Goal: Transaction & Acquisition: Purchase product/service

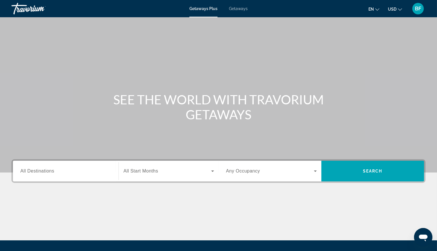
click at [238, 7] on span "Getaways" at bounding box center [238, 8] width 19 height 5
click at [85, 169] on input "Destination All Destinations" at bounding box center [65, 171] width 91 height 7
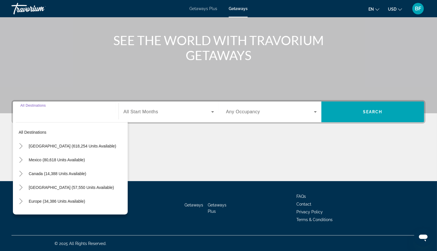
scroll to position [59, 0]
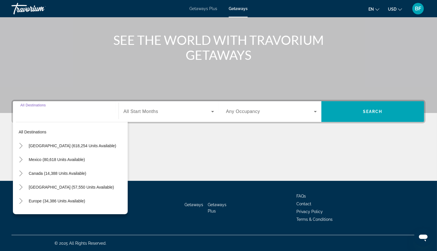
click at [64, 144] on span "[GEOGRAPHIC_DATA] (618,254 units available)" at bounding box center [73, 145] width 88 height 5
type input "**********"
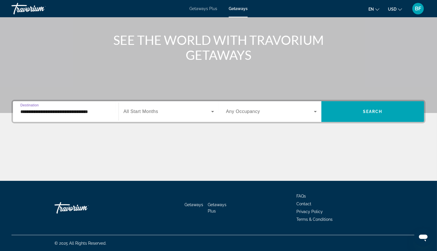
click at [151, 113] on span "All Start Months" at bounding box center [140, 111] width 35 height 5
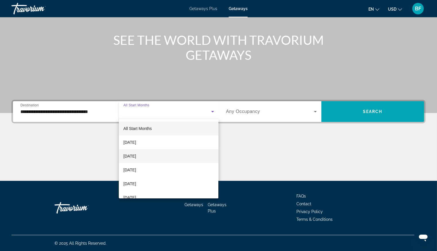
click at [149, 154] on mat-option "October 2025" at bounding box center [169, 156] width 100 height 14
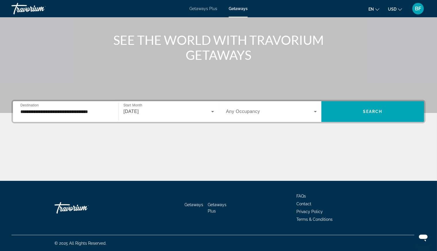
click at [259, 113] on span "Any Occupancy" at bounding box center [243, 111] width 34 height 5
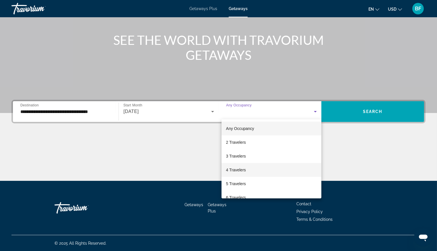
drag, startPoint x: 235, startPoint y: 171, endPoint x: 241, endPoint y: 168, distance: 7.2
click at [235, 171] on span "4 Travelers" at bounding box center [236, 169] width 20 height 7
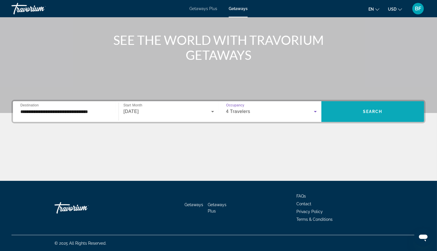
click at [384, 115] on span "Search widget" at bounding box center [373, 112] width 103 height 14
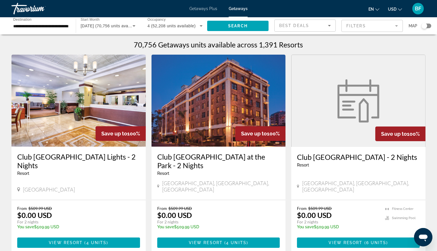
click at [425, 23] on div "Search widget" at bounding box center [425, 26] width 6 height 6
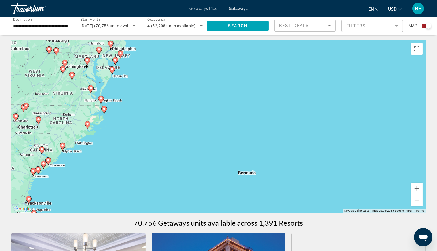
click at [88, 124] on image "Main content" at bounding box center [87, 123] width 3 height 3
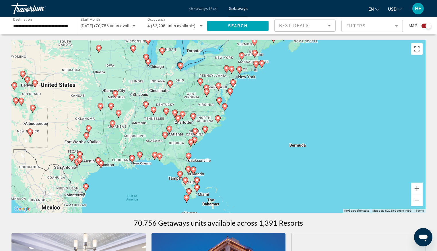
click at [205, 130] on image "Main content" at bounding box center [205, 128] width 3 height 3
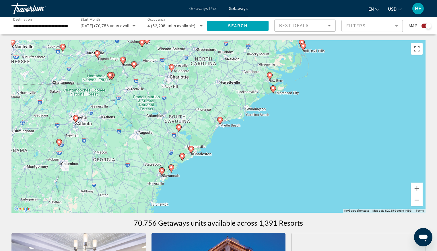
click at [221, 119] on image "Main content" at bounding box center [219, 119] width 3 height 3
type input "**********"
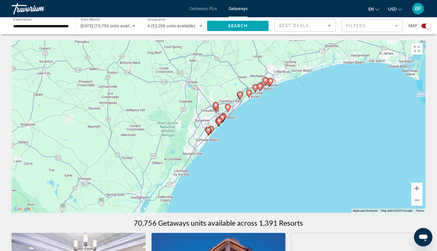
click at [272, 82] on image "Main content" at bounding box center [270, 80] width 3 height 3
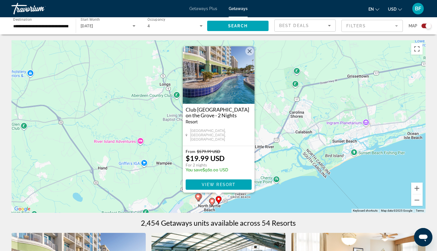
click at [212, 200] on image "Main content" at bounding box center [211, 200] width 3 height 3
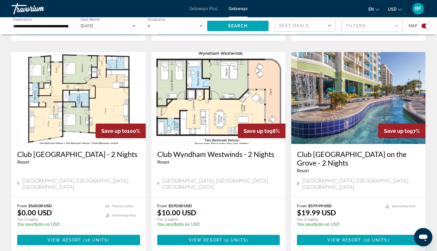
scroll to position [387, 0]
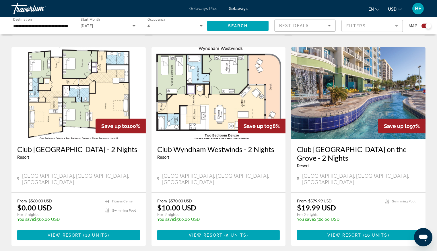
click at [382, 153] on h3 "Club Wyndham Towers on the Grove - 2 Nights" at bounding box center [358, 153] width 123 height 17
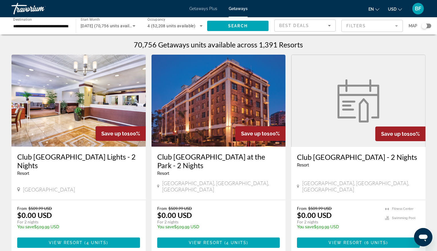
click at [426, 26] on div "Search widget" at bounding box center [425, 26] width 6 height 6
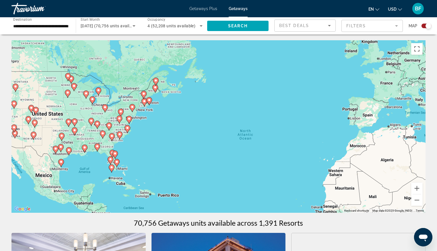
click at [148, 144] on div "To activate drag with keyboard, press Alt + Enter. Once in keyboard drag state,…" at bounding box center [218, 126] width 414 height 172
click at [140, 178] on div "To activate drag with keyboard, press Alt + Enter. Once in keyboard drag state,…" at bounding box center [218, 126] width 414 height 172
click at [138, 183] on div "To activate drag with keyboard, press Alt + Enter. Once in keyboard drag state,…" at bounding box center [218, 126] width 414 height 172
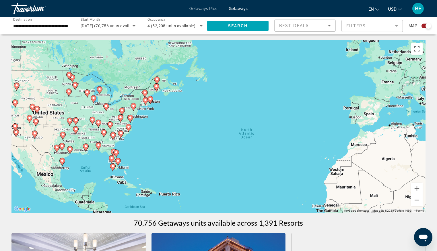
click at [138, 161] on div "To activate drag with keyboard, press Alt + Enter. Once in keyboard drag state,…" at bounding box center [218, 126] width 414 height 172
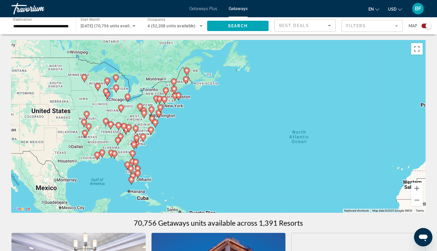
click at [134, 179] on div "To activate drag with keyboard, press Alt + Enter. Once in keyboard drag state,…" at bounding box center [218, 126] width 414 height 172
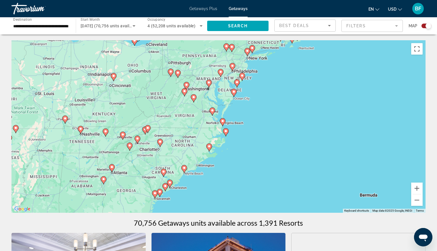
click at [184, 167] on image "Main content" at bounding box center [184, 167] width 3 height 3
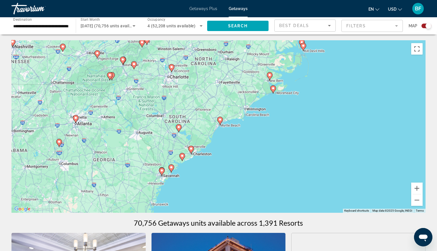
click at [221, 120] on image "Main content" at bounding box center [219, 119] width 3 height 3
type input "**********"
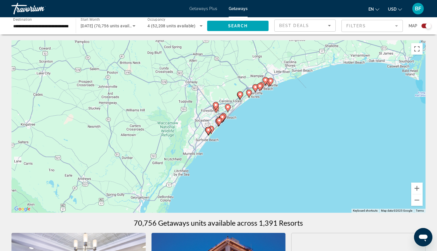
click at [271, 80] on image "Main content" at bounding box center [270, 80] width 3 height 3
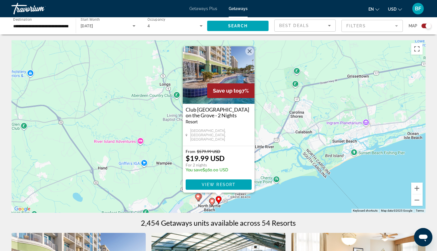
click at [211, 201] on image "Main content" at bounding box center [211, 200] width 3 height 3
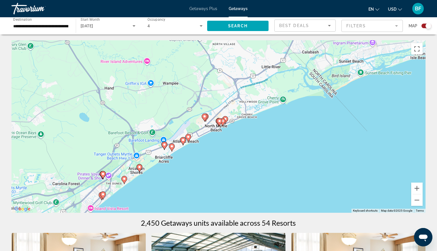
click at [220, 121] on image "Main content" at bounding box center [219, 120] width 3 height 3
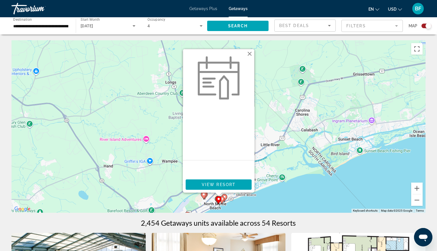
click at [252, 54] on button "Close" at bounding box center [249, 53] width 9 height 9
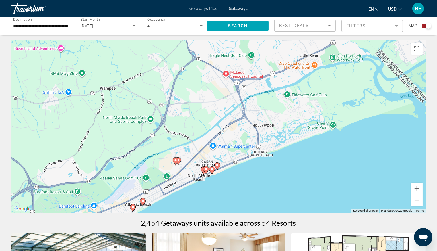
click at [209, 155] on div "To activate drag with keyboard, press Alt + Enter. Once in keyboard drag state,…" at bounding box center [218, 126] width 414 height 172
click at [228, 194] on div "To activate drag with keyboard, press Alt + Enter. Once in keyboard drag state,…" at bounding box center [218, 126] width 414 height 172
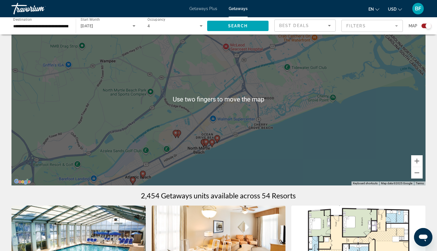
scroll to position [27, 0]
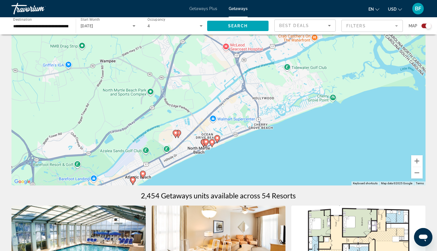
click at [203, 141] on image "Main content" at bounding box center [203, 141] width 3 height 3
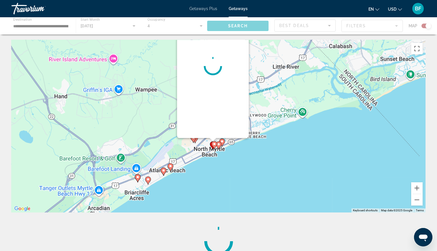
scroll to position [0, 0]
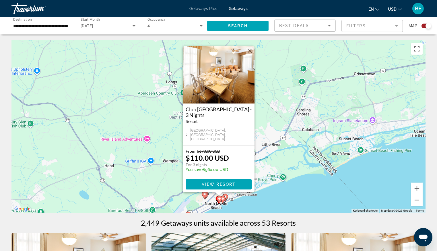
click at [220, 197] on image "Main content" at bounding box center [219, 198] width 3 height 3
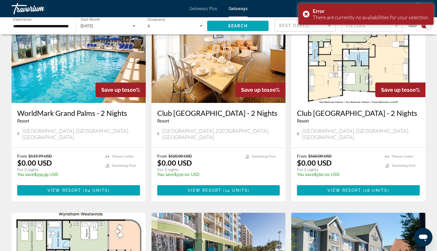
scroll to position [226, 0]
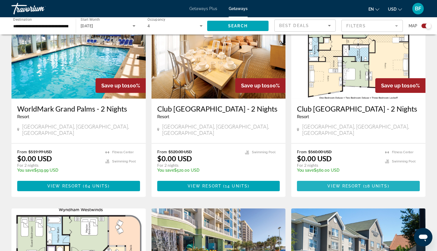
click at [369, 188] on span "18 units" at bounding box center [376, 185] width 23 height 5
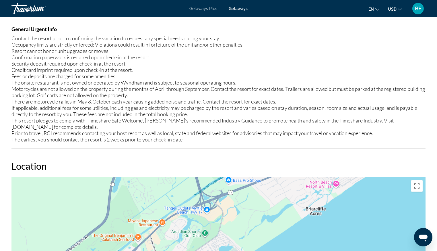
scroll to position [79, 0]
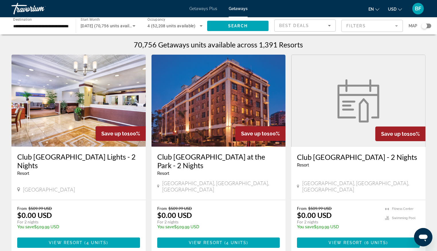
click at [424, 26] on div "Search widget" at bounding box center [425, 26] width 6 height 6
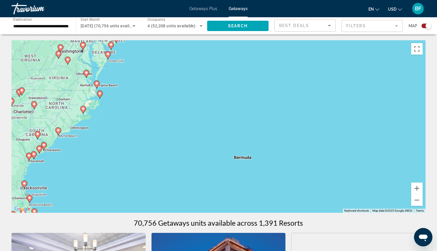
click at [58, 128] on icon "Main content" at bounding box center [57, 130] width 5 height 7
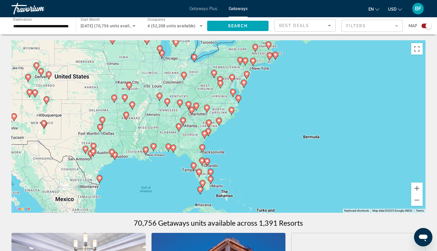
click at [218, 122] on icon "Main content" at bounding box center [218, 121] width 5 height 7
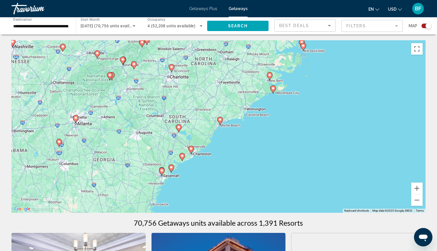
click at [220, 121] on image "Main content" at bounding box center [219, 119] width 3 height 3
type input "**********"
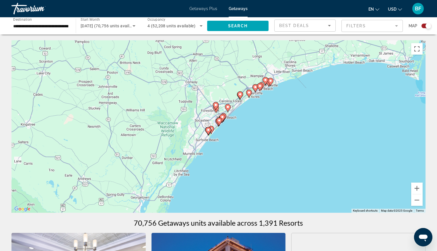
click at [228, 106] on image "Main content" at bounding box center [227, 106] width 3 height 3
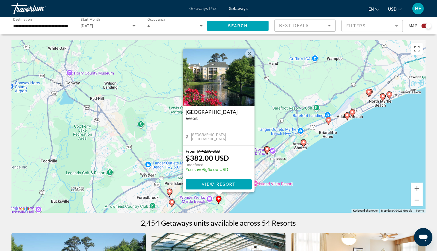
click at [250, 51] on button "Close" at bounding box center [249, 53] width 9 height 9
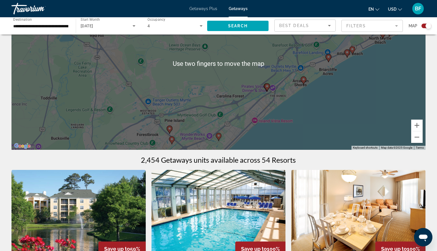
scroll to position [63, 0]
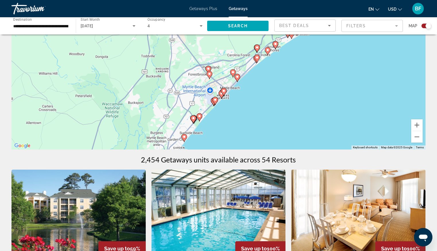
click at [221, 92] on image "Main content" at bounding box center [221, 93] width 3 height 3
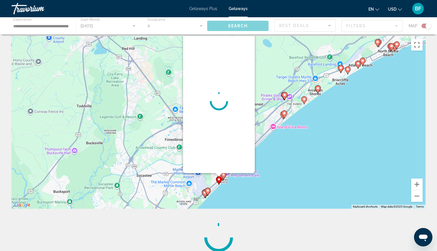
scroll to position [0, 0]
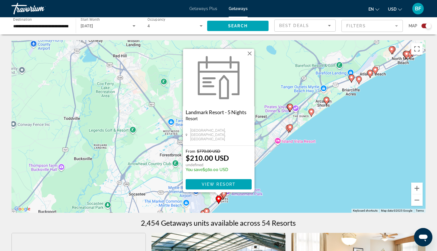
click at [229, 184] on span "View Resort" at bounding box center [219, 184] width 34 height 5
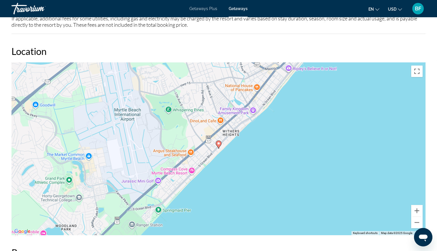
scroll to position [305, 0]
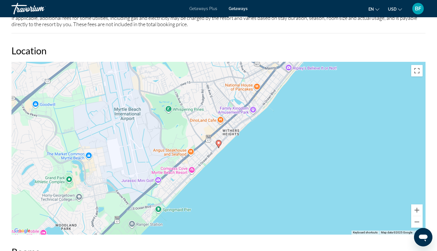
click at [218, 143] on image "Main content" at bounding box center [218, 142] width 3 height 3
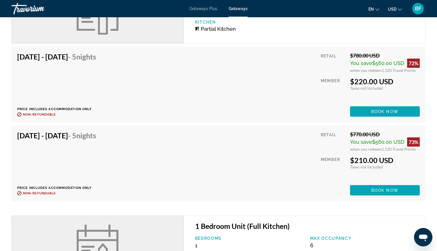
scroll to position [642, 0]
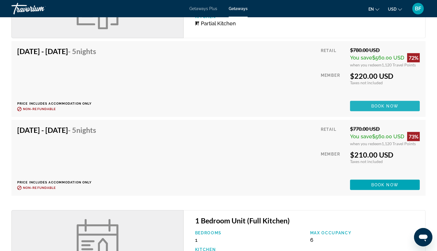
click at [382, 107] on span "Book now" at bounding box center [385, 106] width 27 height 5
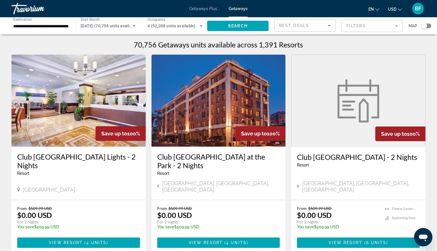
click at [296, 22] on div "Best Deals" at bounding box center [303, 25] width 49 height 7
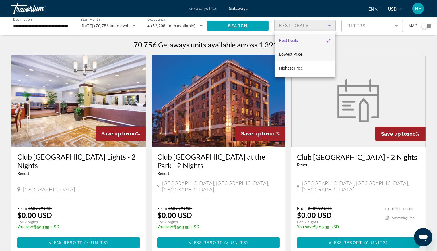
click at [290, 57] on span "Lowest Price" at bounding box center [290, 54] width 23 height 7
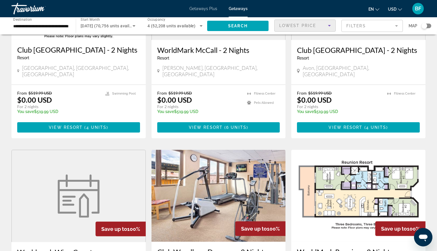
scroll to position [242, 0]
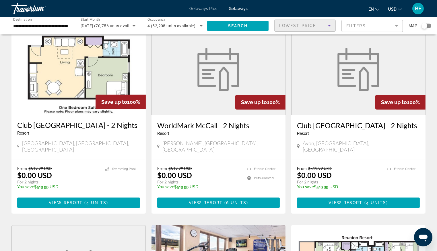
click at [421, 25] on div "Search widget" at bounding box center [424, 26] width 14 height 5
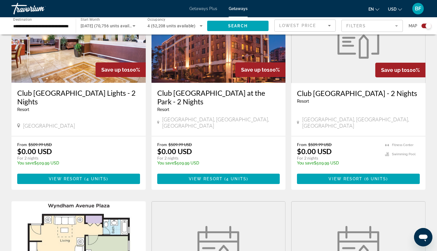
scroll to position [420, 0]
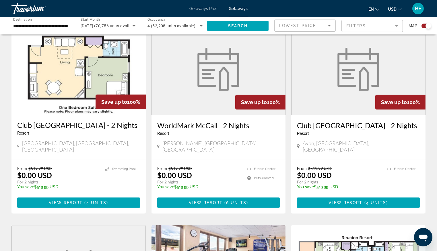
click at [426, 25] on div "Search widget" at bounding box center [429, 26] width 6 height 6
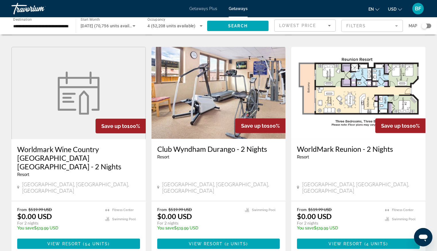
scroll to position [242, 0]
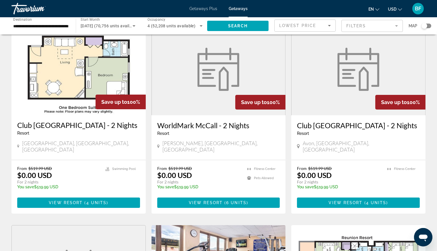
click at [426, 27] on div "Search widget" at bounding box center [425, 26] width 6 height 6
click at [416, 28] on span "Map" at bounding box center [413, 26] width 9 height 8
click at [427, 24] on div "Search widget" at bounding box center [429, 26] width 6 height 6
click at [427, 24] on div "Search widget" at bounding box center [425, 26] width 6 height 6
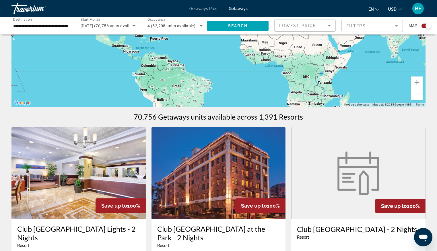
scroll to position [0, 0]
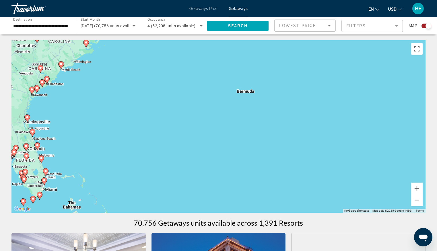
click at [62, 64] on image "Main content" at bounding box center [60, 63] width 3 height 3
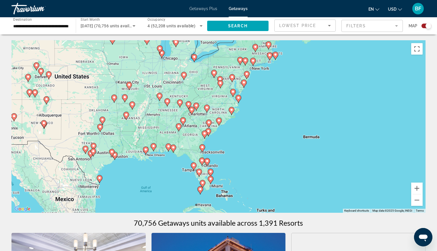
click at [220, 122] on icon "Main content" at bounding box center [218, 121] width 5 height 7
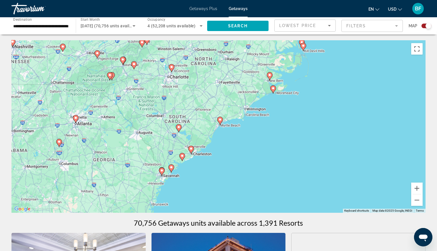
click at [221, 121] on icon "Main content" at bounding box center [219, 120] width 5 height 7
type input "**********"
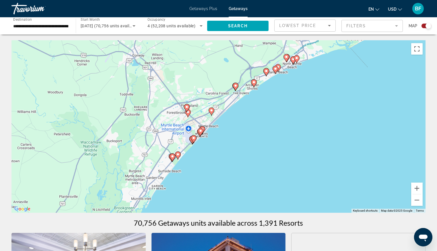
click at [255, 82] on image "Main content" at bounding box center [253, 81] width 3 height 3
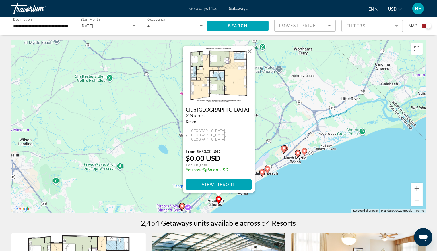
click at [283, 198] on div "To activate drag with keyboard, press Alt + Enter. Once in keyboard drag state,…" at bounding box center [218, 126] width 414 height 172
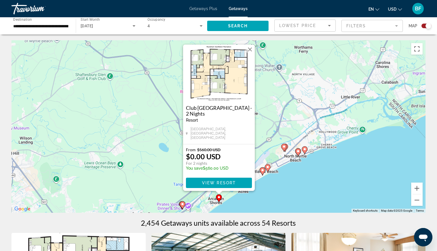
click at [250, 50] on button "Close" at bounding box center [250, 49] width 9 height 9
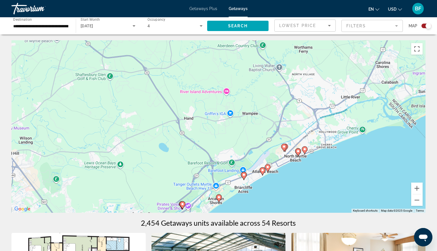
click at [263, 172] on icon "Main content" at bounding box center [262, 170] width 5 height 7
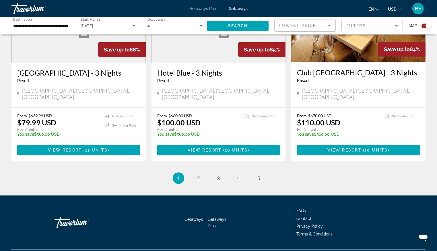
scroll to position [890, 0]
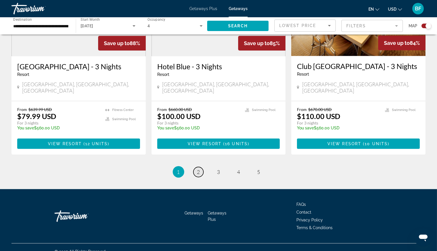
click at [200, 169] on span "2" at bounding box center [198, 172] width 3 height 6
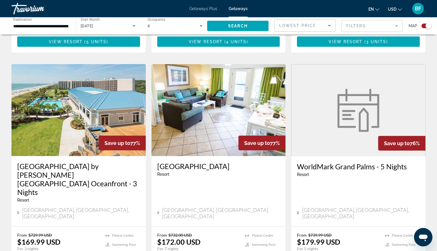
scroll to position [784, 0]
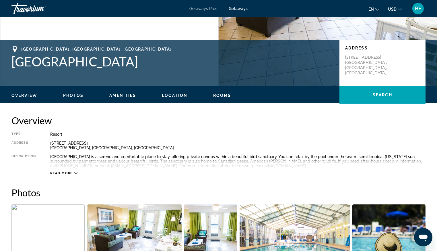
scroll to position [108, 0]
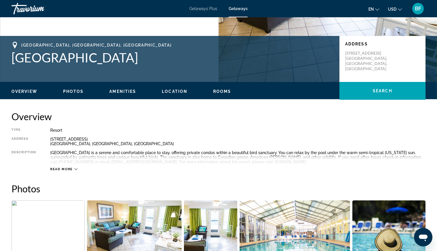
drag, startPoint x: 135, startPoint y: 59, endPoint x: 7, endPoint y: 64, distance: 128.7
click at [7, 64] on div "Surfside Beach, SC, USA Grand Palms Resort Address 1251 Grand Palms Resort Dr S…" at bounding box center [218, 59] width 437 height 34
copy h1 "Grand Palms Resort"
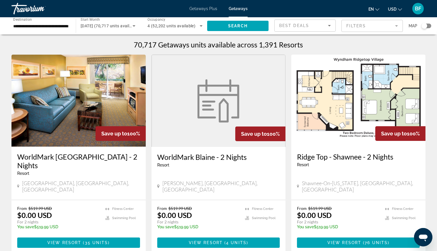
click at [426, 28] on div "Search widget" at bounding box center [425, 26] width 6 height 6
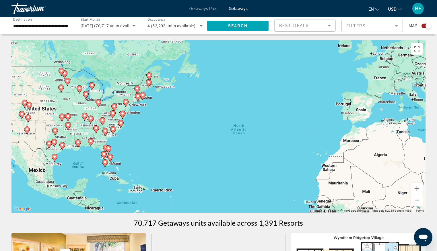
click at [134, 153] on div "To activate drag with keyboard, press Alt + Enter. Once in keyboard drag state,…" at bounding box center [218, 126] width 414 height 172
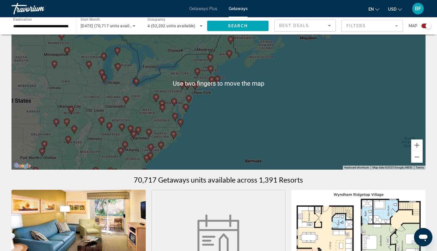
scroll to position [63, 0]
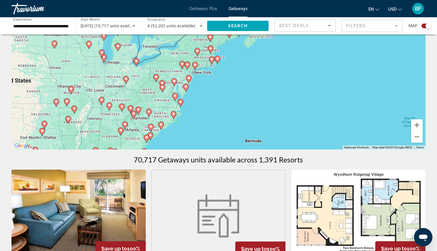
click at [174, 115] on image "Main content" at bounding box center [173, 113] width 3 height 3
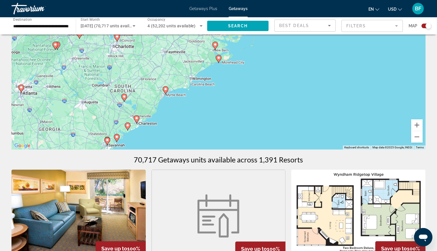
click at [166, 90] on image "Main content" at bounding box center [165, 88] width 3 height 3
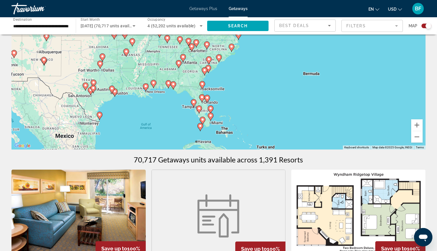
click at [219, 59] on g "Main content" at bounding box center [219, 58] width 6 height 8
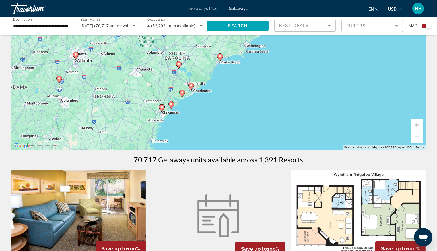
click at [219, 56] on image "Main content" at bounding box center [219, 56] width 3 height 3
type input "**********"
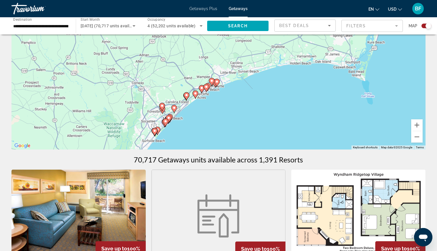
drag, startPoint x: 265, startPoint y: 64, endPoint x: 212, endPoint y: 128, distance: 83.4
click at [212, 128] on div "To navigate, press the arrow keys. To activate drag with keyboard, press Alt + …" at bounding box center [218, 63] width 414 height 172
click at [216, 83] on image "Main content" at bounding box center [216, 81] width 3 height 3
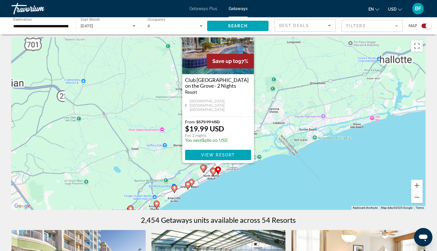
scroll to position [0, 0]
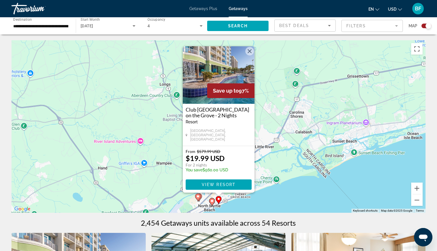
click at [329, 190] on div "To activate drag with keyboard, press Alt + Enter. Once in keyboard drag state,…" at bounding box center [218, 126] width 414 height 172
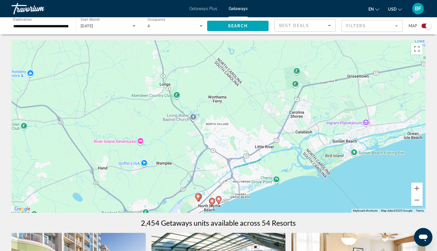
click at [211, 200] on image "Main content" at bounding box center [211, 200] width 3 height 3
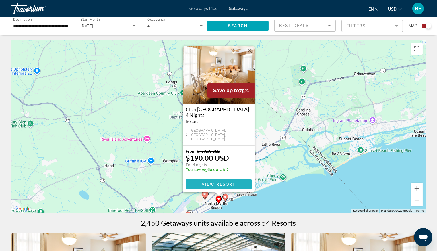
click at [220, 184] on span "View Resort" at bounding box center [219, 184] width 34 height 5
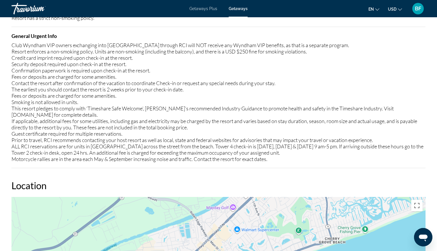
scroll to position [669, 0]
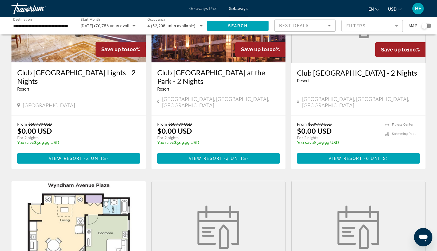
scroll to position [72, 0]
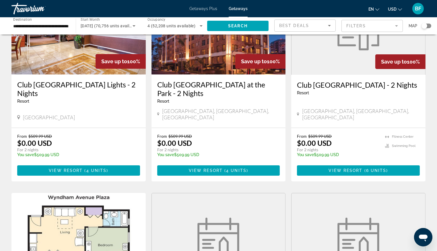
click at [425, 26] on div "Search widget" at bounding box center [425, 26] width 6 height 6
click at [427, 26] on div "Search widget" at bounding box center [429, 26] width 6 height 6
click at [425, 24] on div "Search widget" at bounding box center [425, 26] width 6 height 6
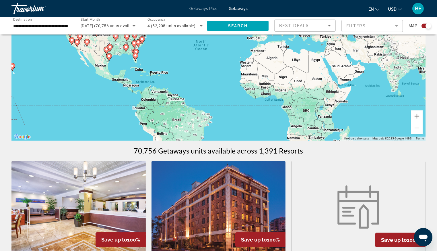
scroll to position [250, 0]
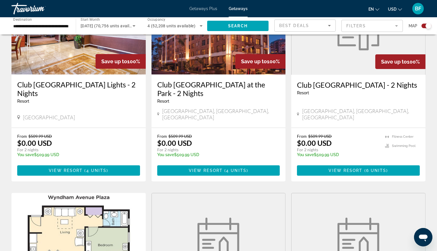
click at [410, 25] on span "Map" at bounding box center [413, 26] width 9 height 8
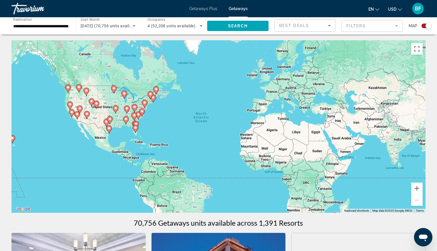
scroll to position [2, 0]
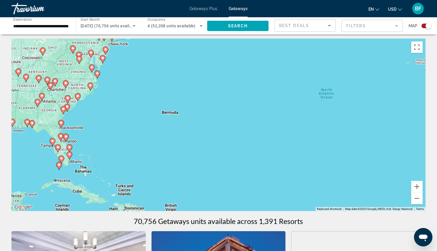
click at [78, 97] on g "Main content" at bounding box center [78, 97] width 6 height 8
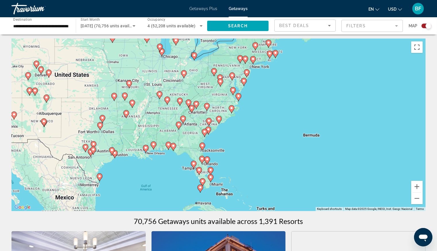
click at [219, 119] on image "Main content" at bounding box center [218, 118] width 3 height 3
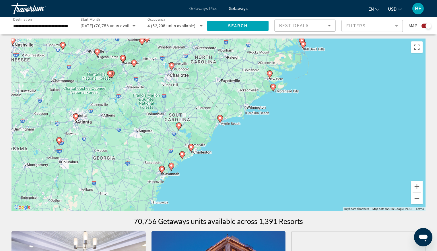
click at [220, 118] on image "Main content" at bounding box center [219, 117] width 3 height 3
type input "**********"
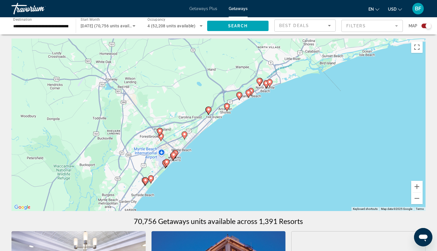
click at [266, 84] on image "Main content" at bounding box center [266, 82] width 3 height 3
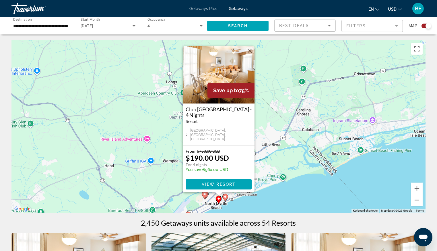
click at [226, 199] on icon "Main content" at bounding box center [225, 197] width 5 height 7
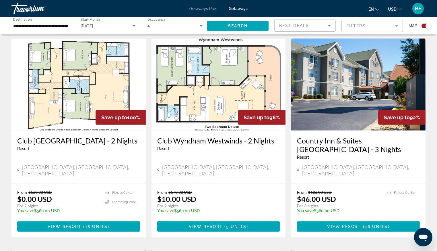
scroll to position [405, 0]
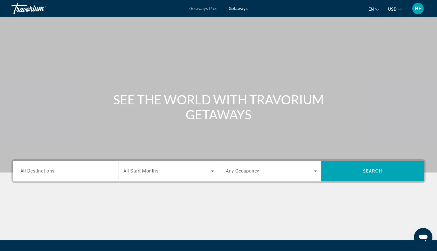
click at [94, 174] on div "Search widget" at bounding box center [65, 171] width 91 height 16
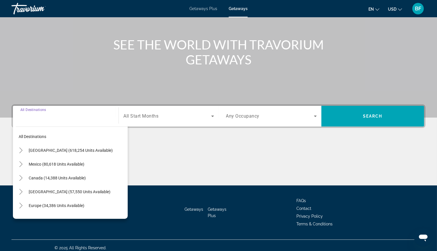
scroll to position [59, 0]
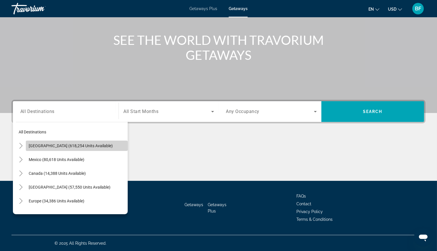
click at [92, 147] on span "United States (618,254 units available)" at bounding box center [71, 145] width 84 height 5
type input "**********"
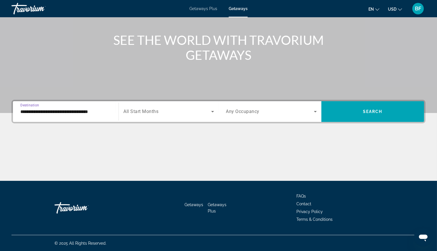
click at [147, 110] on span "All Start Months" at bounding box center [140, 111] width 35 height 5
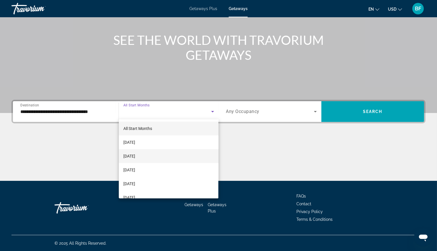
click at [135, 155] on span "October 2025" at bounding box center [129, 155] width 12 height 7
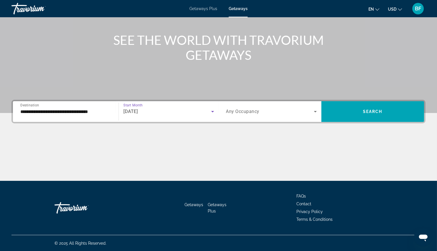
click at [315, 111] on icon "Search widget" at bounding box center [315, 111] width 3 height 1
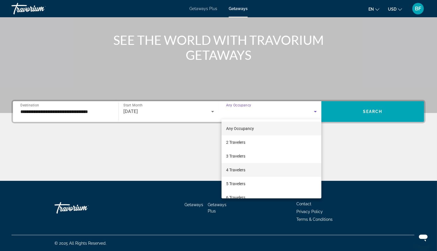
click at [236, 168] on span "4 Travelers" at bounding box center [235, 169] width 19 height 7
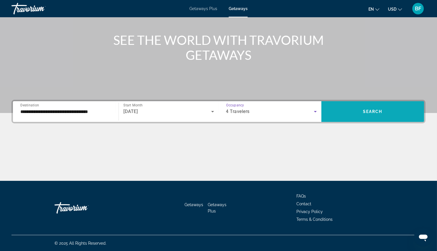
click at [379, 111] on span "Search" at bounding box center [373, 111] width 20 height 5
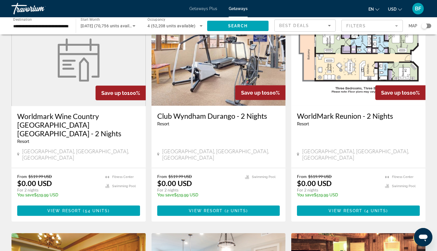
scroll to position [378, 0]
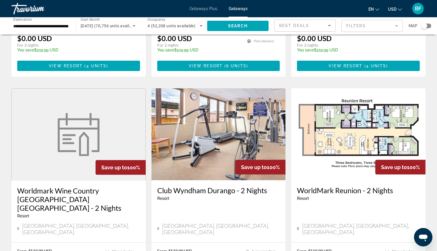
click at [425, 25] on div "Search widget" at bounding box center [425, 26] width 6 height 6
click at [413, 26] on span "Map" at bounding box center [413, 26] width 9 height 8
click at [427, 24] on div "Search widget" at bounding box center [429, 26] width 6 height 6
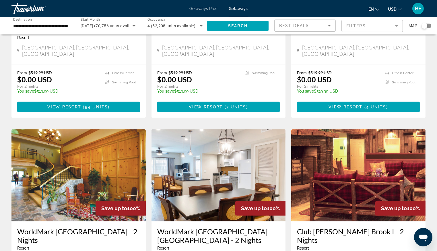
scroll to position [378, 0]
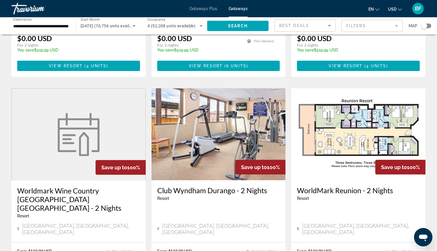
click at [423, 26] on div "Search widget" at bounding box center [425, 26] width 6 height 6
click at [312, 25] on div "Best Deals" at bounding box center [303, 25] width 49 height 7
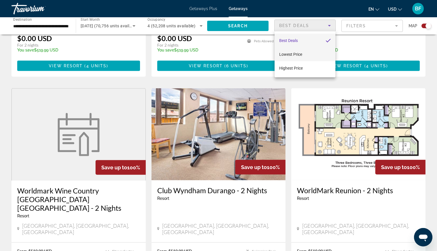
click at [288, 53] on span "Lowest Price" at bounding box center [290, 54] width 23 height 5
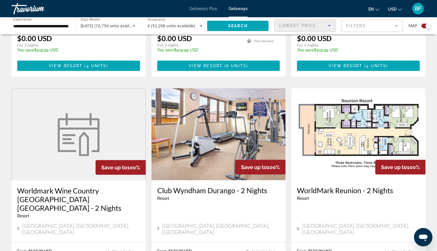
click at [362, 24] on mat-form-field "Filters" at bounding box center [372, 26] width 61 height 12
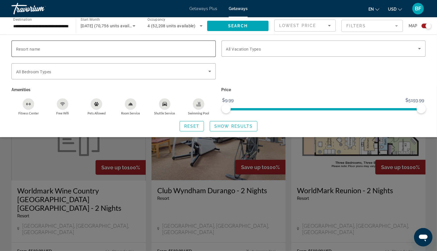
click at [42, 47] on div "Resort name" at bounding box center [113, 48] width 195 height 16
type input "******"
click at [251, 127] on span "Show Results" at bounding box center [233, 126] width 38 height 5
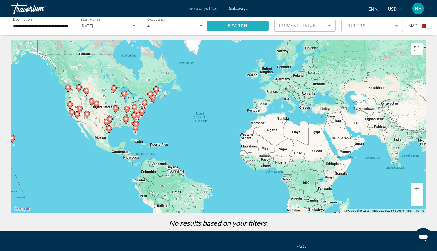
click at [245, 25] on span "Search" at bounding box center [238, 26] width 20 height 5
click at [388, 28] on mat-form-field "Filters" at bounding box center [372, 26] width 61 height 12
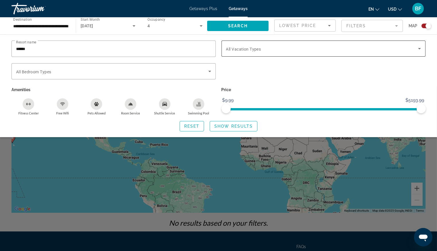
click at [251, 50] on span "All Vacation Types" at bounding box center [243, 49] width 35 height 5
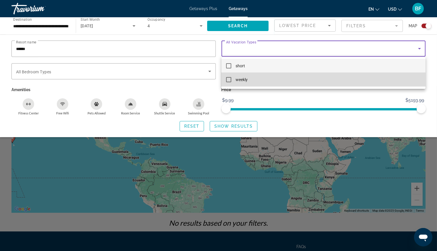
click at [239, 79] on span "weekly" at bounding box center [242, 79] width 12 height 7
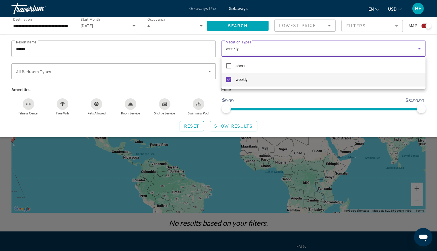
click at [60, 71] on div at bounding box center [218, 125] width 437 height 251
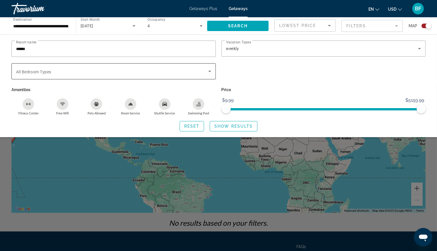
click at [59, 71] on span "Search widget" at bounding box center [112, 71] width 192 height 7
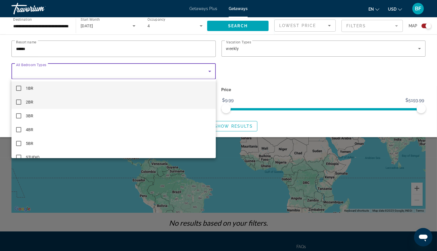
click at [19, 101] on mat-pseudo-checkbox at bounding box center [18, 101] width 5 height 5
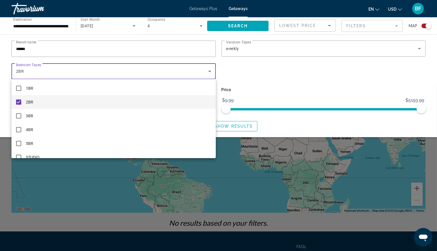
click at [240, 127] on div at bounding box center [218, 125] width 437 height 251
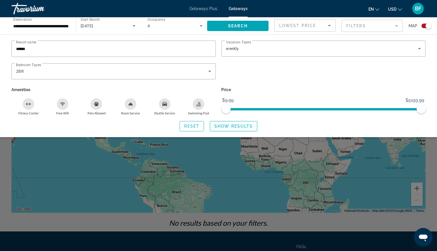
click at [242, 125] on span "Show Results" at bounding box center [233, 126] width 38 height 5
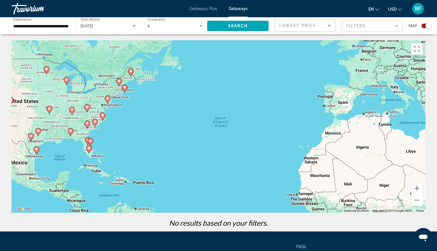
click at [103, 114] on image "Main content" at bounding box center [102, 114] width 3 height 3
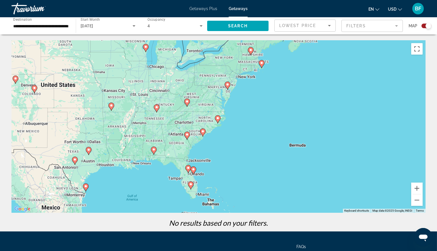
click at [216, 117] on image "Main content" at bounding box center [217, 117] width 3 height 3
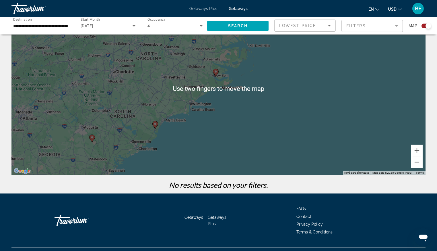
scroll to position [50, 0]
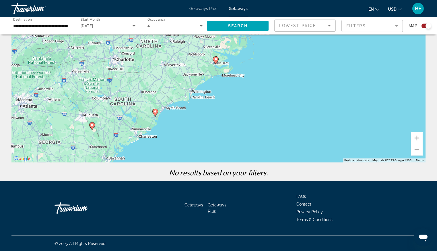
click at [156, 112] on image "Main content" at bounding box center [155, 111] width 3 height 3
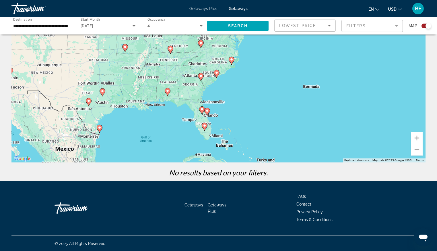
click at [217, 74] on image "Main content" at bounding box center [216, 72] width 3 height 3
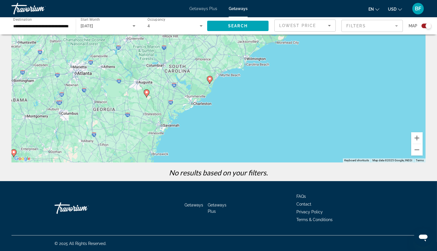
click at [210, 79] on image "Main content" at bounding box center [209, 78] width 3 height 3
type input "**********"
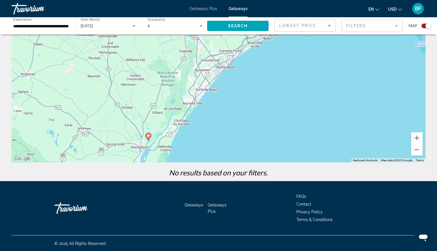
click at [242, 99] on div "To navigate, press the arrow keys. To activate drag with keyboard, press Alt + …" at bounding box center [218, 76] width 414 height 172
click at [218, 139] on div "To activate drag with keyboard, press Alt + Enter. Once in keyboard drag state,…" at bounding box center [218, 76] width 414 height 172
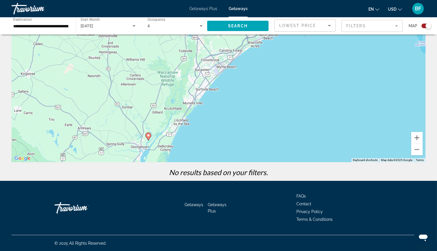
click at [148, 135] on image "Main content" at bounding box center [148, 135] width 3 height 3
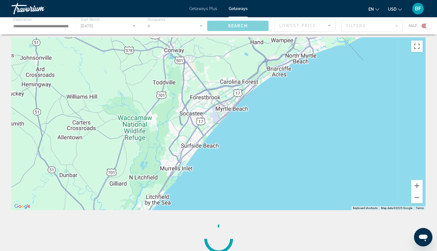
scroll to position [0, 0]
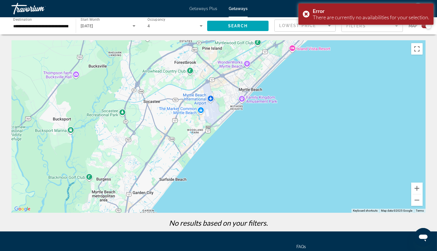
click at [416, 106] on div "To navigate, press the arrow keys. To activate drag with keyboard, press Alt + …" at bounding box center [218, 126] width 414 height 172
click at [229, 24] on span "Search" at bounding box center [238, 26] width 20 height 5
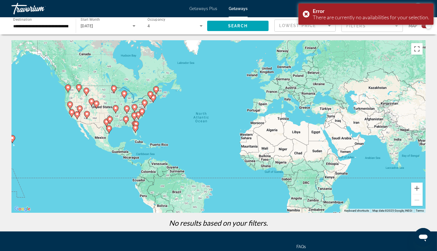
scroll to position [51, 0]
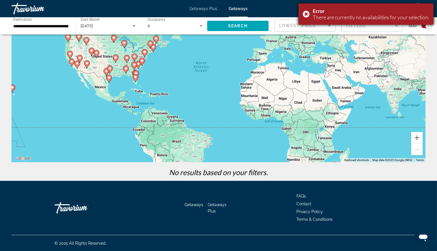
click at [307, 13] on div "Error There are currently no availabilities for your selection." at bounding box center [366, 13] width 135 height 21
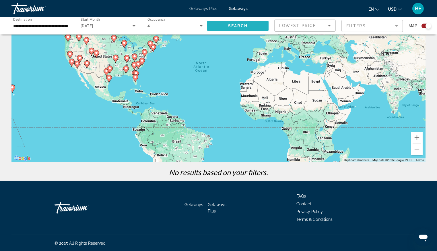
click at [245, 26] on span "Search" at bounding box center [238, 26] width 20 height 5
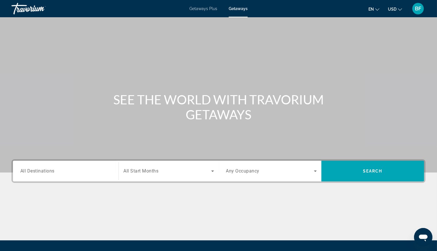
click at [20, 9] on div "Travorium" at bounding box center [39, 8] width 57 height 15
click at [98, 169] on input "Destination All Destinations" at bounding box center [65, 171] width 91 height 7
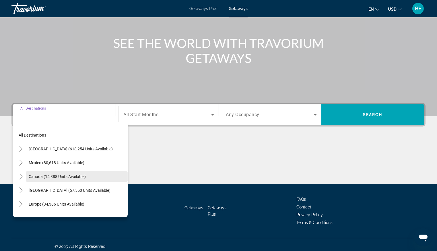
scroll to position [59, 0]
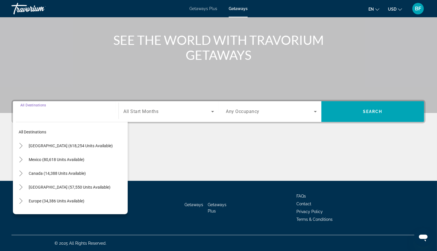
click at [75, 144] on span "United States (618,254 units available)" at bounding box center [71, 145] width 84 height 5
type input "**********"
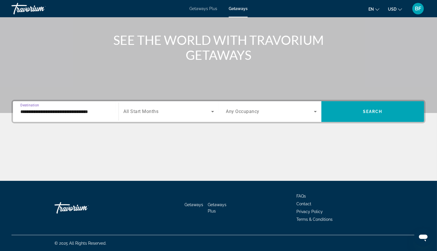
click at [190, 114] on span "Search widget" at bounding box center [167, 111] width 88 height 7
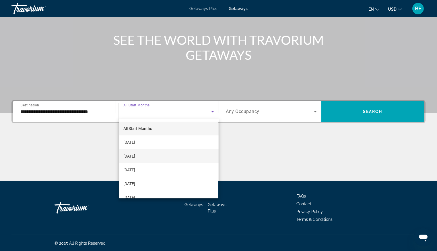
click at [131, 152] on span "October 2025" at bounding box center [129, 155] width 12 height 7
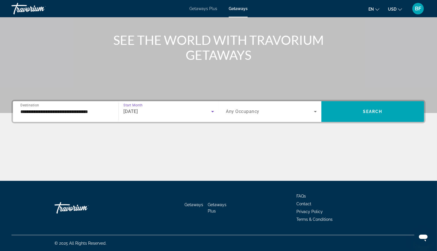
click at [268, 109] on span "Search widget" at bounding box center [270, 111] width 88 height 7
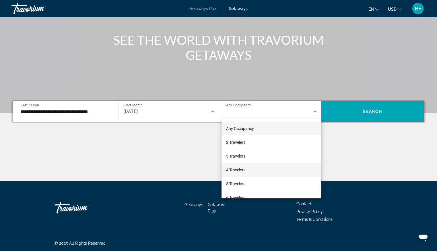
click at [232, 170] on span "4 Travelers" at bounding box center [235, 169] width 19 height 7
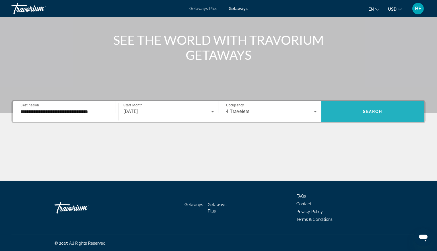
click at [385, 109] on span "Search widget" at bounding box center [373, 112] width 103 height 14
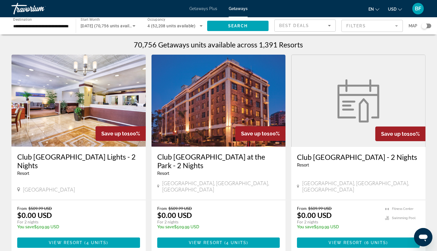
click at [426, 23] on div "Map" at bounding box center [420, 26] width 23 height 13
click at [424, 26] on div "Search widget" at bounding box center [425, 26] width 6 height 6
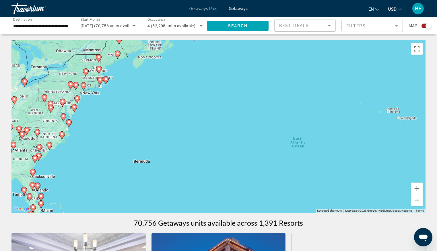
click at [62, 133] on image "Main content" at bounding box center [61, 133] width 3 height 3
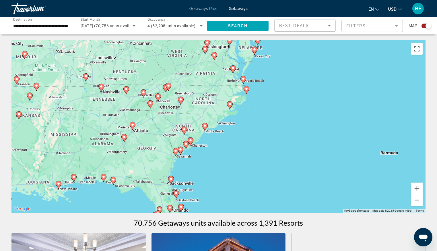
click at [206, 124] on image "Main content" at bounding box center [204, 125] width 3 height 3
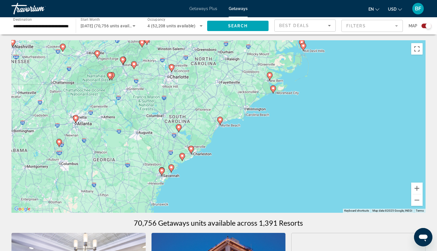
click at [221, 120] on image "Main content" at bounding box center [219, 119] width 3 height 3
type input "**********"
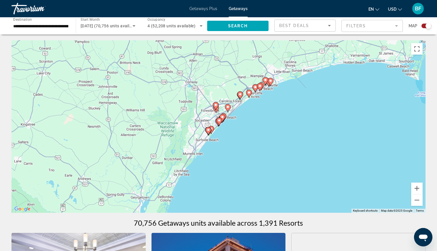
click at [271, 81] on image "Main content" at bounding box center [270, 80] width 3 height 3
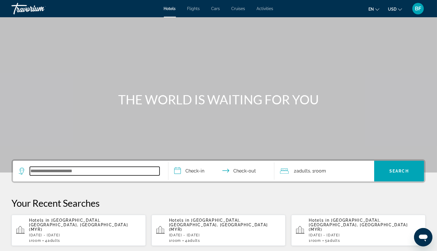
click at [93, 170] on input "Search widget" at bounding box center [95, 171] width 130 height 9
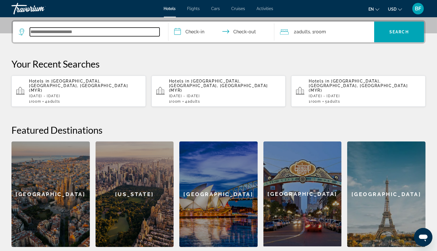
scroll to position [140, 0]
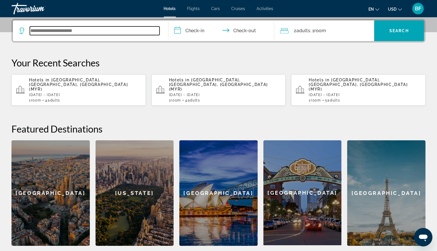
click at [60, 30] on input "Search widget" at bounding box center [95, 30] width 130 height 9
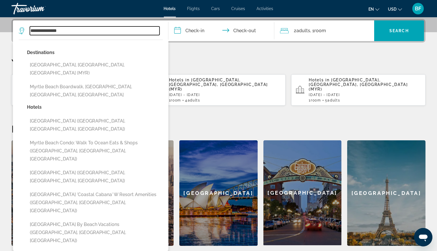
type input "**********"
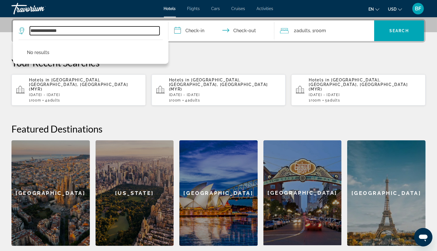
drag, startPoint x: 71, startPoint y: 30, endPoint x: -20, endPoint y: 23, distance: 90.5
type input "**********"
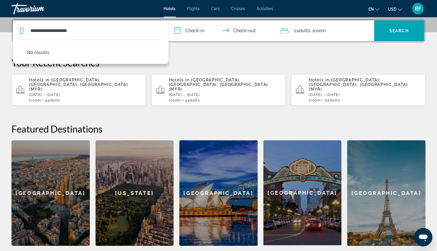
click at [198, 32] on input "**********" at bounding box center [223, 31] width 108 height 22
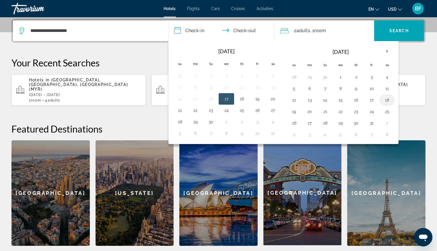
click at [390, 99] on button "18" at bounding box center [387, 100] width 9 height 8
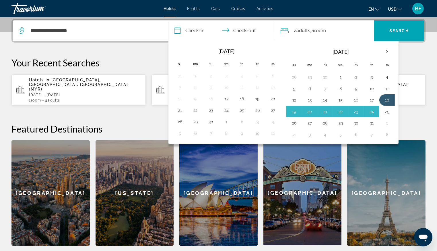
click at [388, 109] on button "25" at bounding box center [387, 111] width 9 height 8
type input "**********"
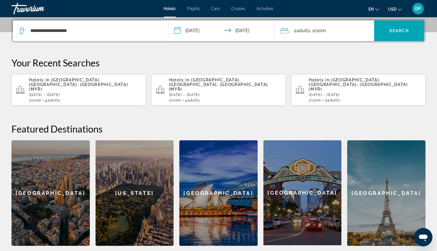
click at [400, 25] on span "Search widget" at bounding box center [399, 31] width 50 height 14
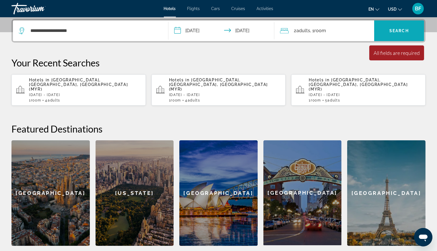
click at [397, 29] on span "Search" at bounding box center [400, 30] width 20 height 5
click at [398, 29] on span "Search" at bounding box center [400, 30] width 20 height 5
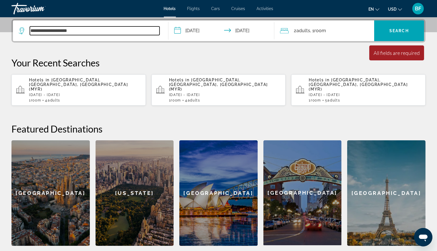
click at [74, 32] on input "**********" at bounding box center [95, 30] width 130 height 9
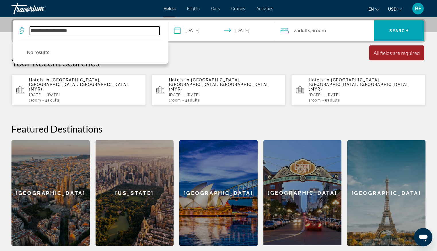
drag, startPoint x: 115, startPoint y: 33, endPoint x: 6, endPoint y: 24, distance: 109.2
click at [7, 23] on div "**********" at bounding box center [218, 132] width 437 height 227
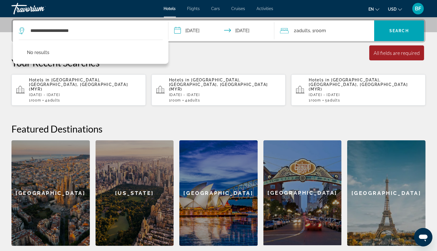
click at [49, 63] on p "Your Recent Searches" at bounding box center [218, 62] width 414 height 11
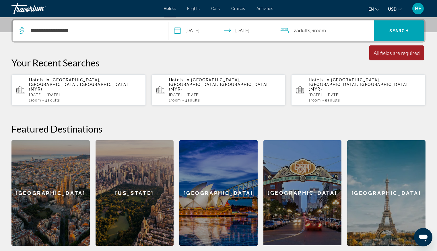
click at [99, 35] on div "**********" at bounding box center [91, 30] width 144 height 21
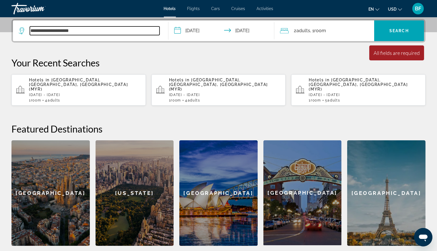
click at [109, 33] on input "**********" at bounding box center [95, 30] width 130 height 9
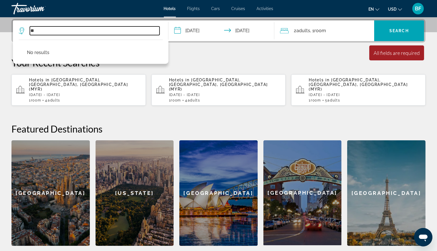
type input "*"
type input "**********"
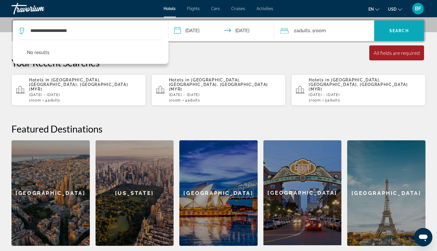
click at [402, 30] on span "Search" at bounding box center [400, 30] width 20 height 5
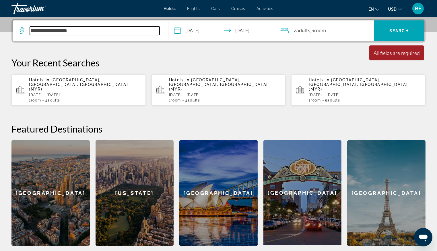
click at [83, 30] on input "**********" at bounding box center [95, 30] width 130 height 9
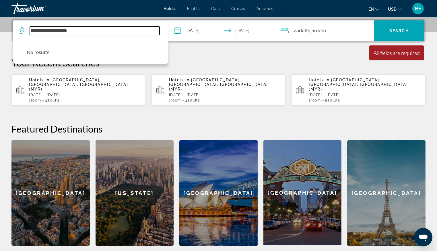
drag, startPoint x: 98, startPoint y: 29, endPoint x: -3, endPoint y: 28, distance: 100.8
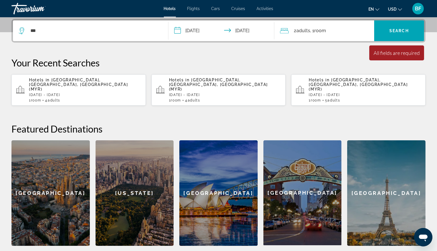
click at [2, 19] on div "**********" at bounding box center [218, 132] width 437 height 227
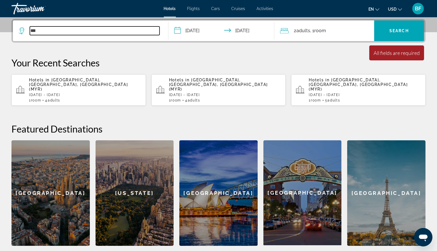
drag, startPoint x: 35, startPoint y: 32, endPoint x: 16, endPoint y: 27, distance: 20.1
click at [15, 33] on app-destination-search "***" at bounding box center [91, 30] width 156 height 21
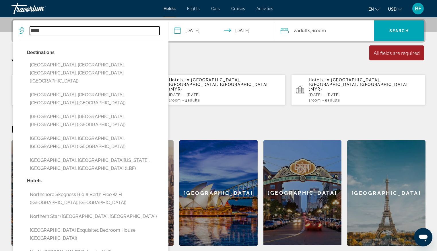
click at [51, 30] on input "*****" at bounding box center [95, 30] width 130 height 9
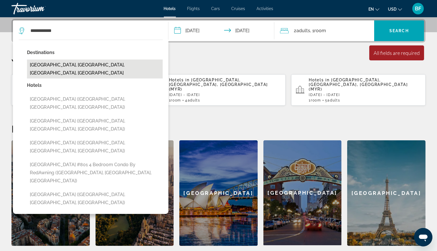
click at [73, 65] on button "[GEOGRAPHIC_DATA], [GEOGRAPHIC_DATA], [GEOGRAPHIC_DATA], [GEOGRAPHIC_DATA]" at bounding box center [95, 68] width 136 height 19
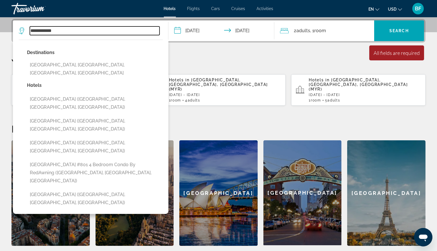
type input "**********"
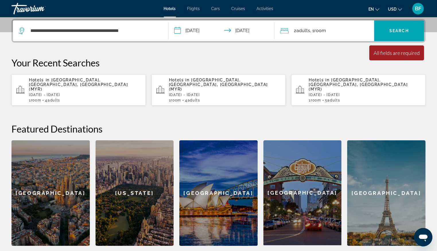
click at [305, 30] on span "Adults" at bounding box center [304, 30] width 14 height 5
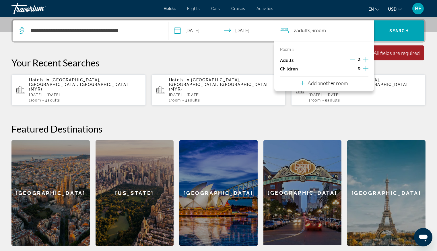
click at [366, 58] on icon "Increment adults" at bounding box center [365, 59] width 5 height 7
click at [399, 30] on span "Search" at bounding box center [400, 30] width 20 height 5
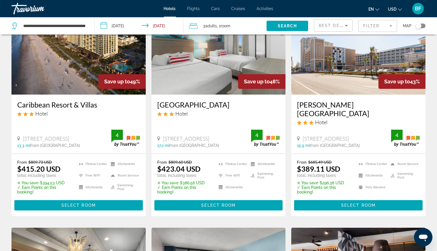
scroll to position [68, 0]
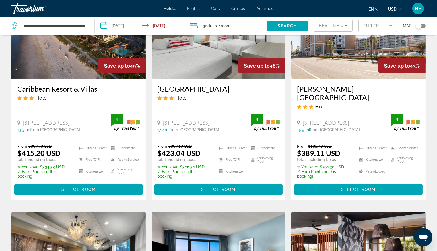
click at [321, 88] on h3 "Westgate Myrtle Beach Oceanfront Resort" at bounding box center [358, 92] width 123 height 17
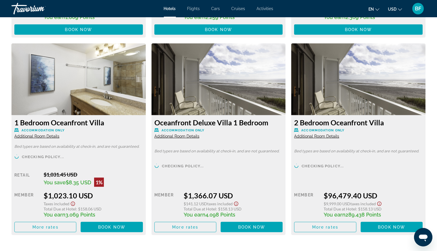
scroll to position [1349, 0]
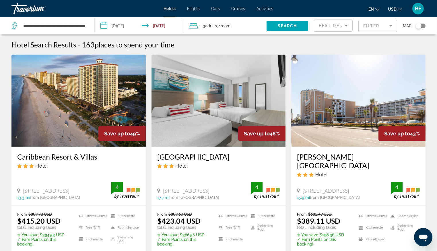
click at [333, 26] on span "Best Deals" at bounding box center [334, 25] width 30 height 5
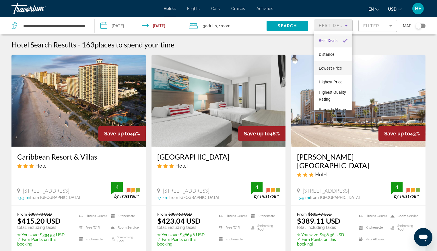
click at [338, 67] on span "Lowest Price" at bounding box center [330, 68] width 23 height 5
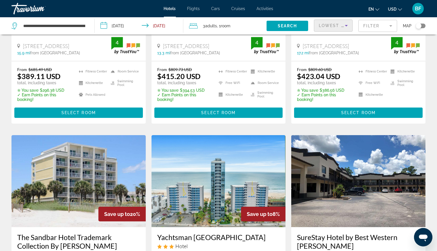
scroll to position [146, 0]
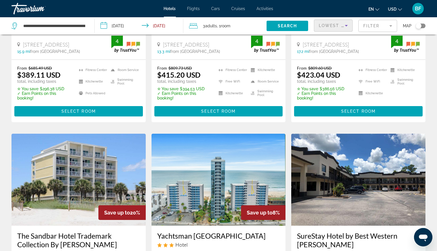
click at [380, 24] on mat-form-field "Filter" at bounding box center [378, 26] width 39 height 12
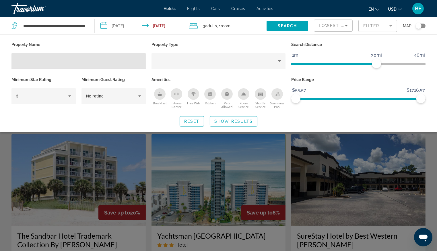
click at [55, 58] on input "Hotel Filters" at bounding box center [78, 61] width 125 height 7
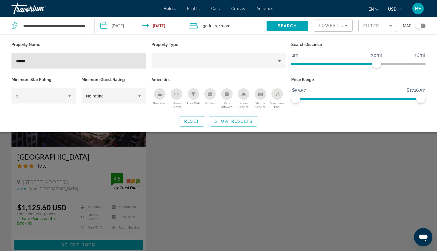
type input "******"
click at [69, 237] on div "Search widget" at bounding box center [218, 168] width 437 height 165
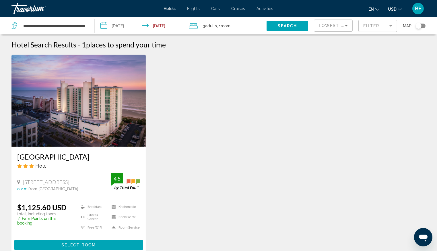
click at [72, 239] on button "Select Room" at bounding box center [78, 244] width 129 height 10
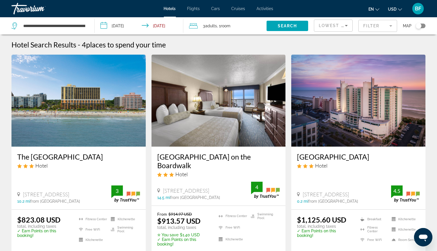
click at [345, 22] on icon "Sort by" at bounding box center [346, 25] width 7 height 7
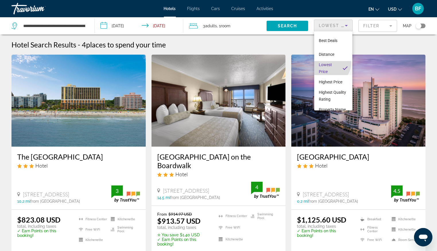
click at [328, 62] on span "Lowest Price" at bounding box center [325, 67] width 13 height 11
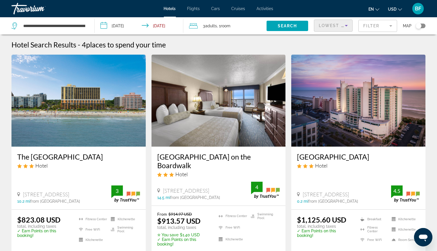
click at [342, 26] on span "Lowest Price" at bounding box center [337, 25] width 37 height 5
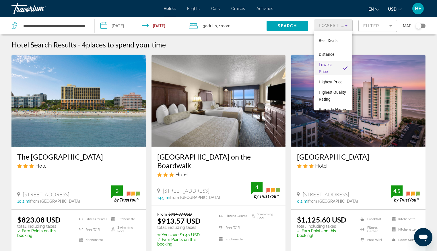
click at [326, 63] on span "Lowest Price" at bounding box center [325, 67] width 13 height 11
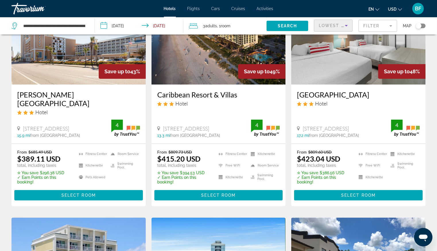
scroll to position [74, 0]
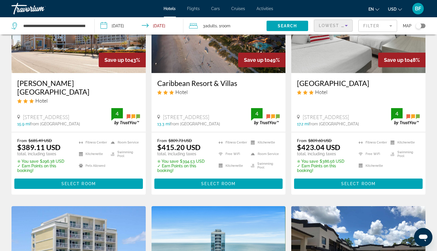
click at [229, 183] on span "Select Room" at bounding box center [218, 183] width 34 height 5
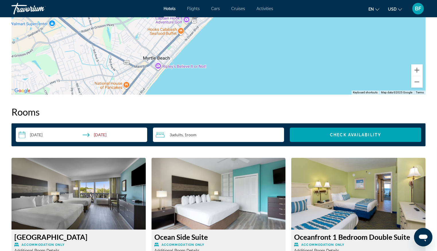
scroll to position [763, 0]
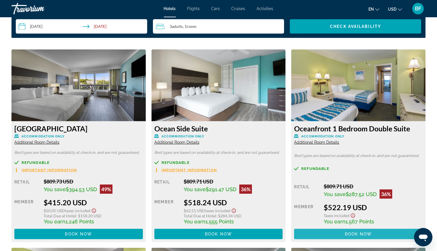
click at [364, 233] on span "Book now" at bounding box center [358, 233] width 27 height 5
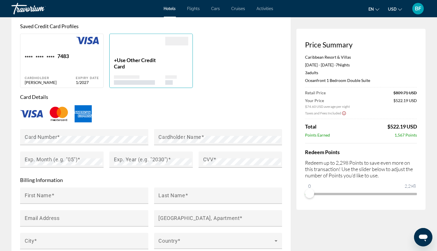
scroll to position [437, 0]
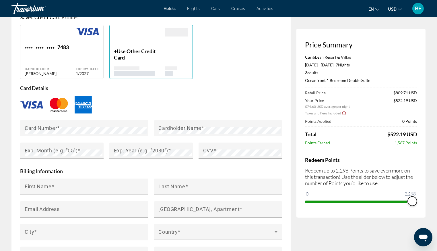
drag, startPoint x: 309, startPoint y: 192, endPoint x: 427, endPoint y: 191, distance: 118.6
click at [427, 191] on div "Hotel Booking Price Summary Caribbean Resort & Villas Oct 18, 2025 - Oct 25, 20…" at bounding box center [218, 25] width 437 height 889
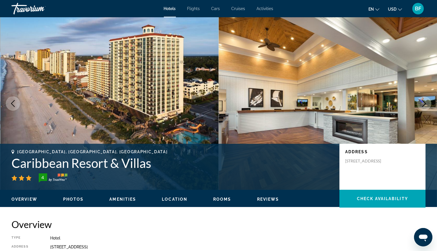
click at [131, 200] on span "Amenities" at bounding box center [122, 199] width 27 height 5
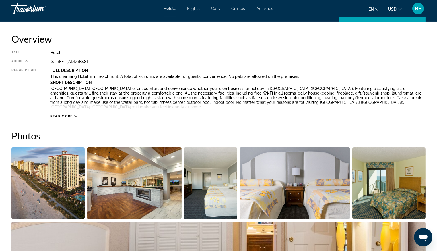
scroll to position [157, 0]
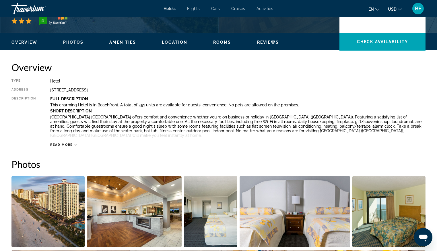
click at [222, 40] on span "Rooms" at bounding box center [222, 42] width 18 height 5
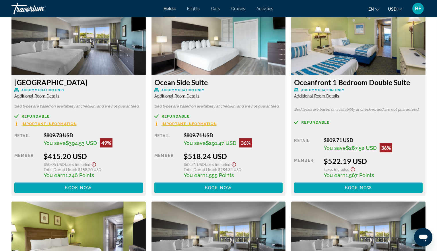
scroll to position [803, 0]
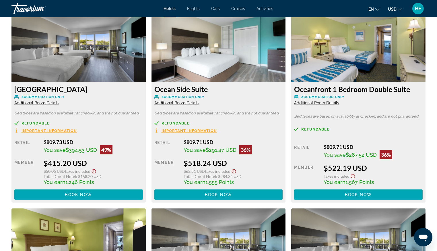
click at [327, 100] on span "Additional Room Details" at bounding box center [316, 102] width 45 height 5
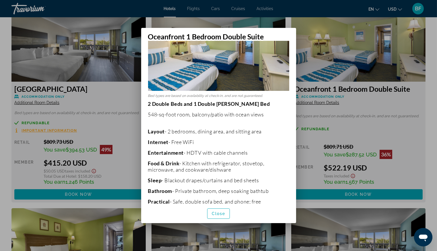
scroll to position [0, 0]
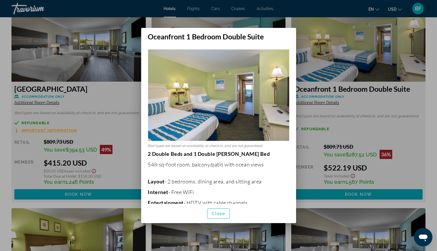
click at [347, 124] on div at bounding box center [218, 125] width 437 height 251
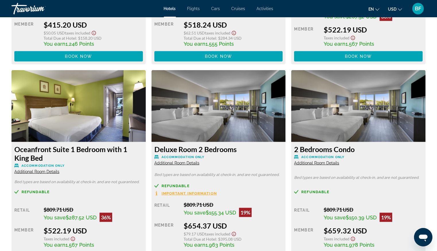
scroll to position [967, 0]
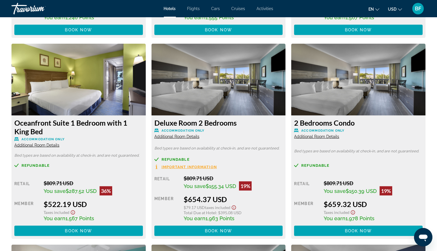
click at [55, 146] on span "Additional Room Details" at bounding box center [36, 145] width 45 height 5
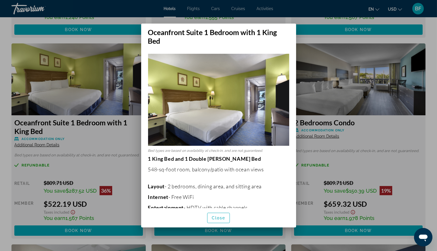
drag, startPoint x: 297, startPoint y: 100, endPoint x: 297, endPoint y: 125, distance: 24.1
click at [297, 130] on div "Oceanfront Suite 1 Bedroom with 1 King Bed Bed types are based on availability …" at bounding box center [218, 126] width 161 height 204
click at [311, 20] on div at bounding box center [218, 125] width 437 height 251
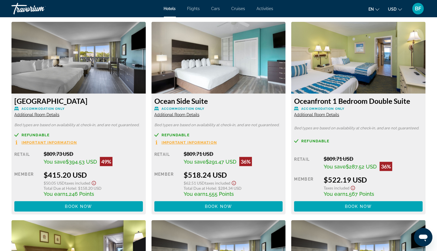
scroll to position [795, 0]
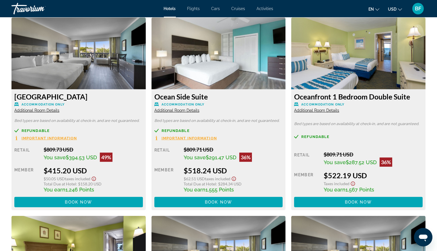
click at [327, 110] on span "Additional Room Details" at bounding box center [316, 110] width 45 height 5
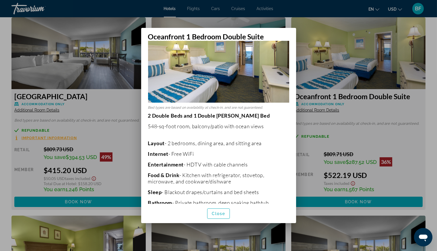
scroll to position [0, 0]
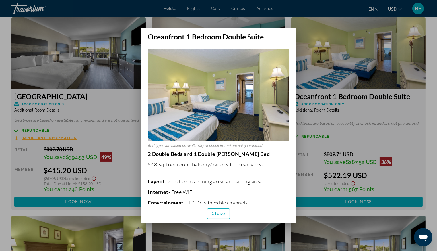
click at [392, 100] on div at bounding box center [218, 125] width 437 height 251
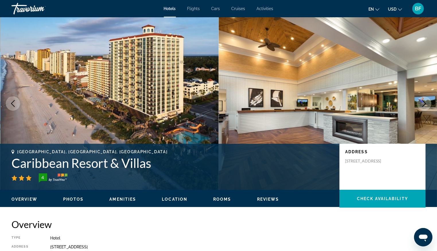
scroll to position [795, 0]
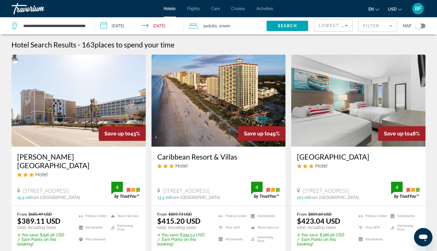
click at [172, 23] on input "**********" at bounding box center [140, 26] width 91 height 19
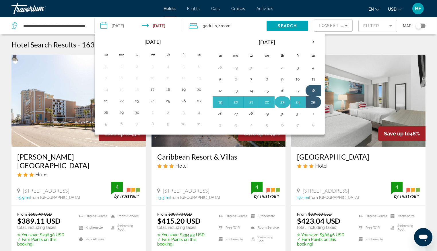
click at [282, 101] on button "23" at bounding box center [282, 102] width 9 height 8
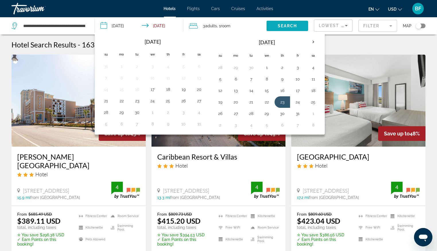
click at [296, 25] on span "Search" at bounding box center [288, 26] width 20 height 5
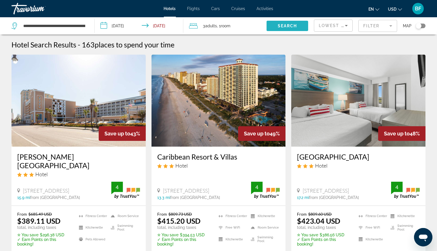
click at [297, 25] on span "Search" at bounding box center [288, 26] width 20 height 5
click at [297, 26] on span "Search" at bounding box center [288, 26] width 20 height 5
click at [296, 24] on span "Search" at bounding box center [288, 26] width 20 height 5
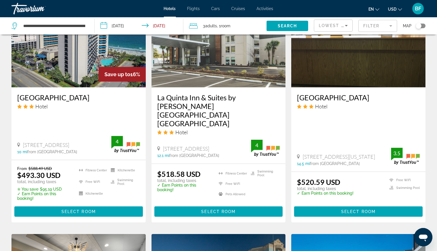
scroll to position [512, 0]
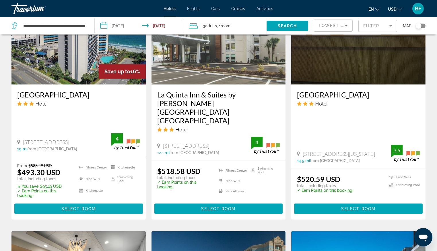
click at [88, 206] on span "Select Room" at bounding box center [78, 208] width 34 height 5
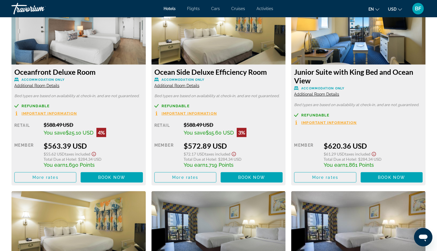
scroll to position [1021, 0]
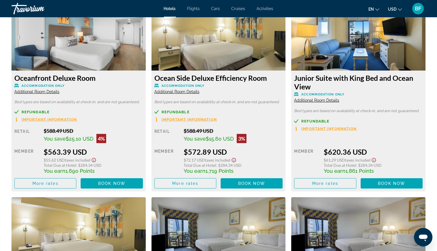
click at [52, 90] on span "Additional Room Details" at bounding box center [36, 91] width 45 height 5
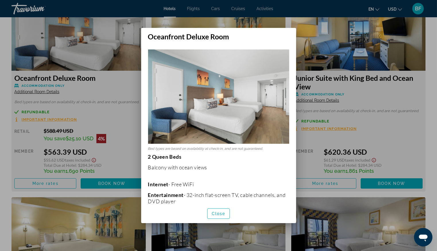
scroll to position [0, 0]
click at [392, 88] on div at bounding box center [218, 125] width 437 height 251
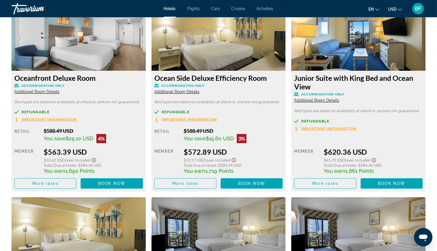
scroll to position [1021, 0]
click at [330, 98] on span "Additional Room Details" at bounding box center [316, 100] width 45 height 5
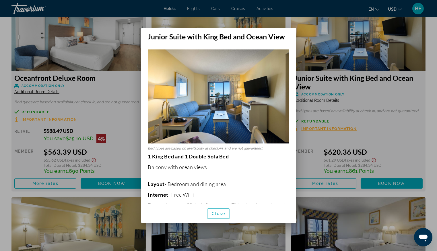
click at [412, 129] on div at bounding box center [218, 125] width 437 height 251
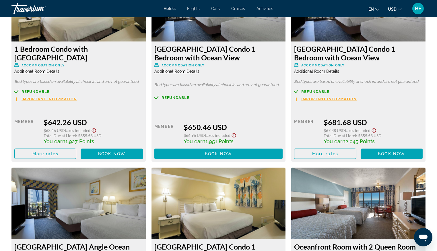
scroll to position [462, 0]
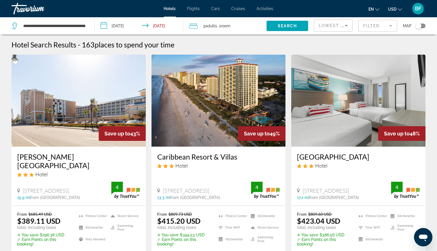
click at [165, 25] on input "**********" at bounding box center [140, 26] width 91 height 19
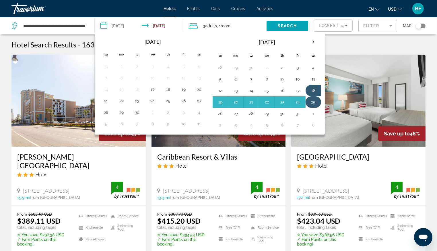
click at [315, 104] on button "25" at bounding box center [313, 102] width 9 height 8
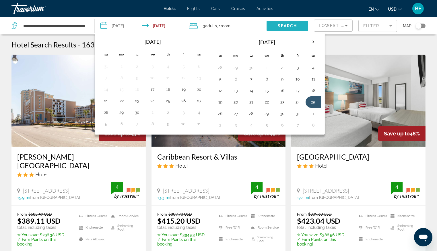
click at [293, 24] on span "Search" at bounding box center [288, 26] width 20 height 5
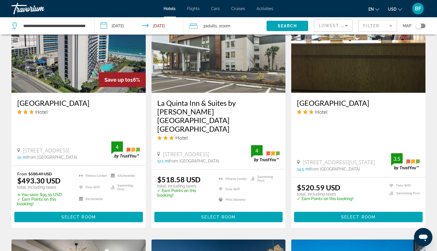
scroll to position [495, 0]
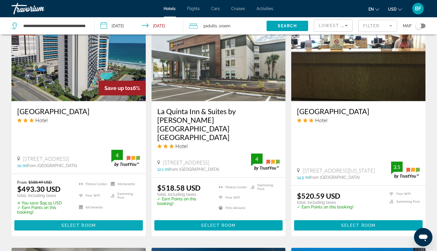
click at [117, 218] on span "Main content" at bounding box center [78, 225] width 129 height 14
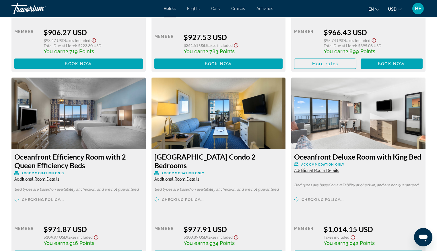
scroll to position [1718, 0]
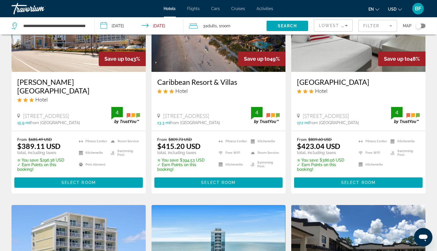
scroll to position [78, 0]
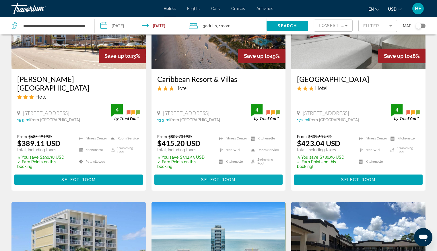
click at [218, 176] on span "Main content" at bounding box center [218, 180] width 129 height 14
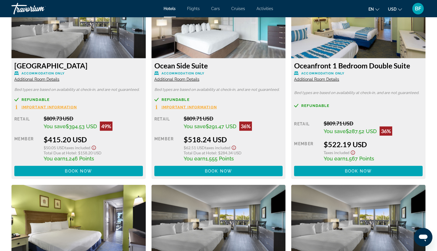
scroll to position [829, 0]
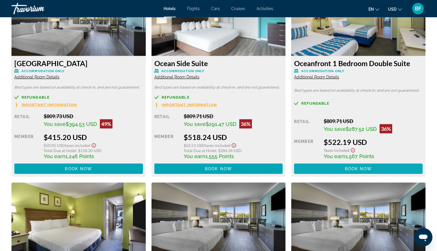
click at [360, 168] on span "Book now" at bounding box center [358, 168] width 27 height 5
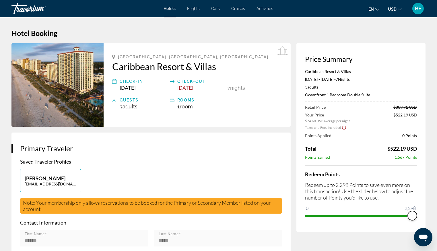
drag, startPoint x: 336, startPoint y: 210, endPoint x: 429, endPoint y: 216, distance: 93.2
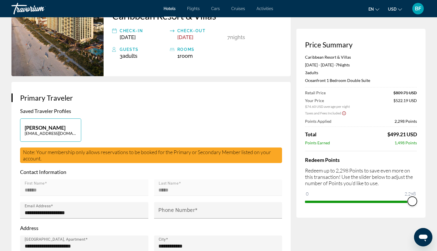
scroll to position [2, 0]
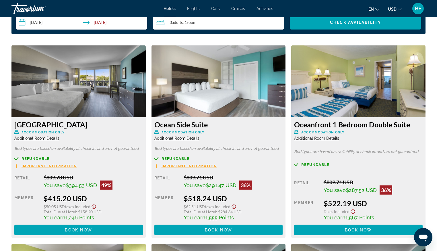
scroll to position [769, 0]
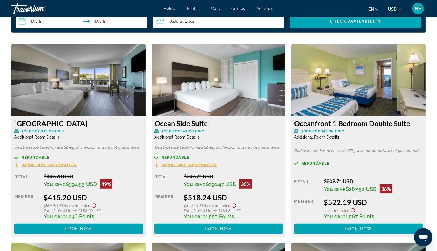
click at [319, 135] on span "Additional Room Details" at bounding box center [316, 137] width 45 height 5
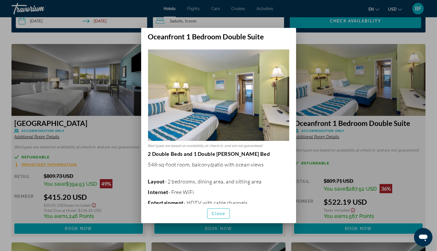
scroll to position [0, 0]
click at [389, 102] on div at bounding box center [218, 125] width 437 height 251
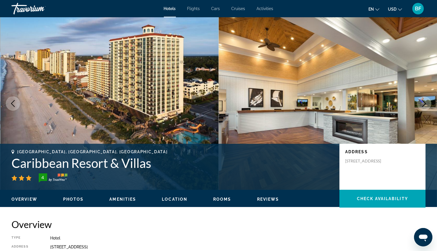
scroll to position [769, 0]
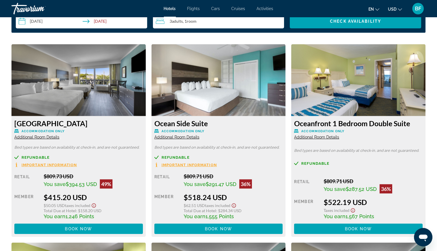
click at [321, 138] on span "Additional Room Details" at bounding box center [316, 137] width 45 height 5
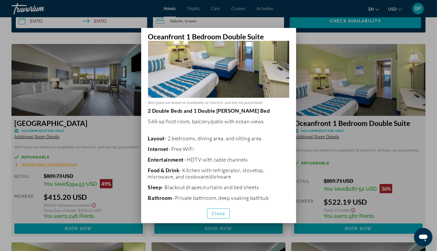
scroll to position [0, 0]
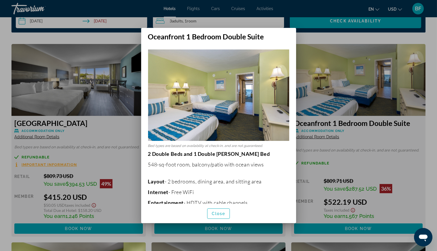
click at [386, 105] on div at bounding box center [218, 125] width 437 height 251
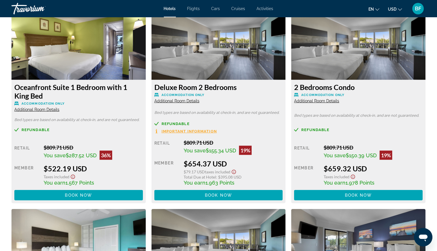
scroll to position [1005, 0]
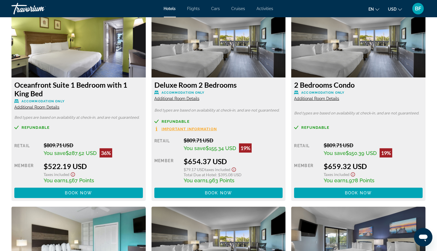
click at [192, 98] on span "Additional Room Details" at bounding box center [176, 98] width 45 height 5
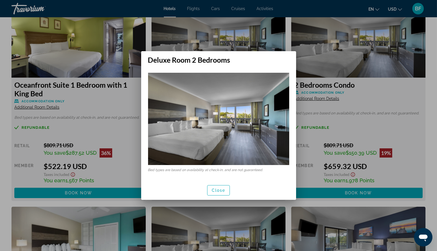
scroll to position [0, 0]
click at [357, 109] on div at bounding box center [218, 125] width 437 height 251
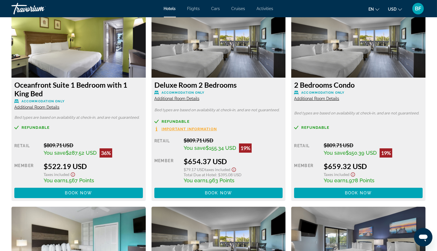
scroll to position [1005, 0]
click at [33, 106] on span "Additional Room Details" at bounding box center [36, 107] width 45 height 5
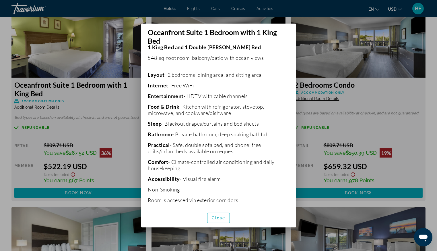
scroll to position [114, 0]
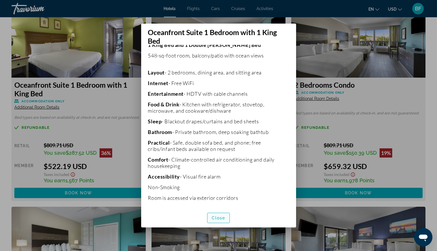
click at [215, 218] on span "Close" at bounding box center [219, 217] width 14 height 5
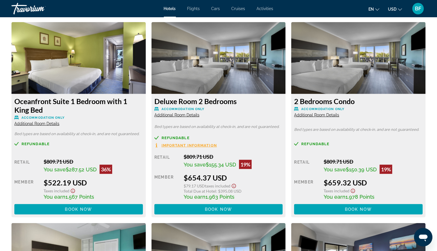
scroll to position [990, 0]
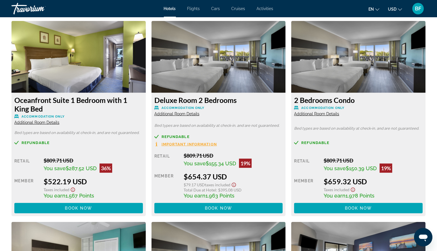
click at [190, 114] on span "Additional Room Details" at bounding box center [176, 113] width 45 height 5
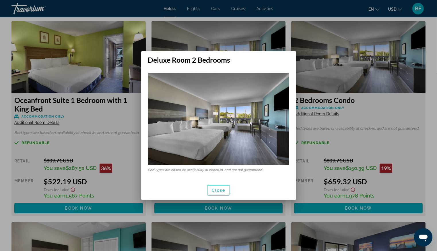
scroll to position [0, 0]
click at [215, 190] on span "Close" at bounding box center [219, 190] width 14 height 5
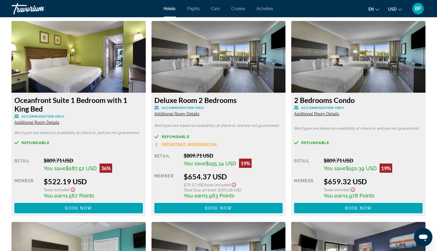
click at [181, 114] on span "Additional Room Details" at bounding box center [176, 113] width 45 height 5
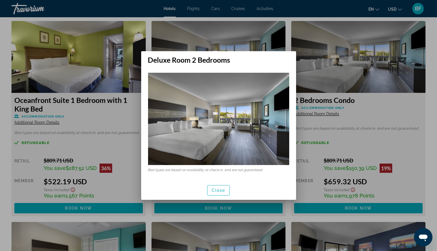
scroll to position [0, 0]
click at [218, 188] on span "Close" at bounding box center [219, 190] width 14 height 5
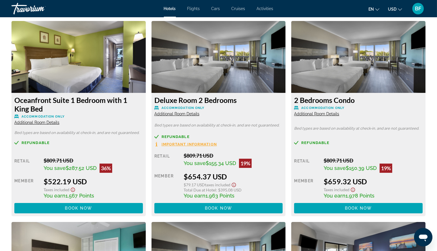
scroll to position [990, 0]
click at [195, 115] on span "Additional Room Details" at bounding box center [176, 113] width 45 height 5
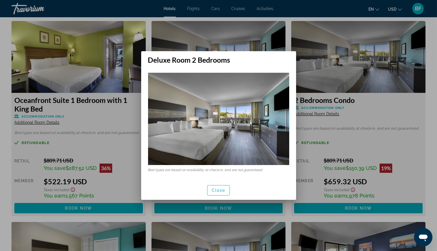
scroll to position [0, 0]
click at [428, 131] on div at bounding box center [218, 125] width 437 height 251
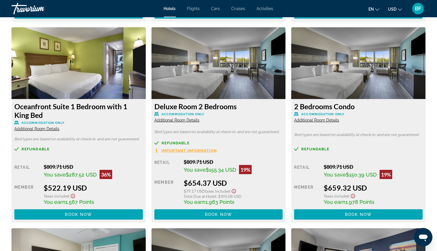
scroll to position [999, 0]
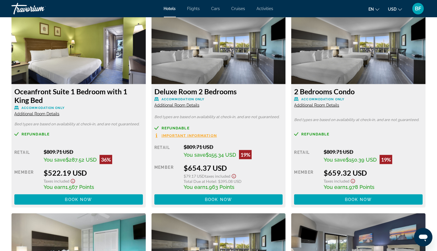
click at [192, 104] on span "Additional Room Details" at bounding box center [176, 105] width 45 height 5
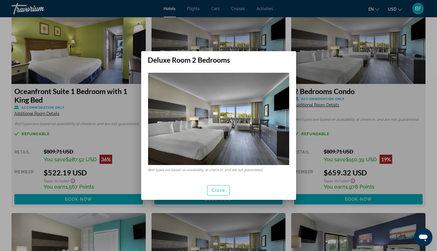
scroll to position [0, 0]
click at [387, 104] on div at bounding box center [218, 125] width 437 height 251
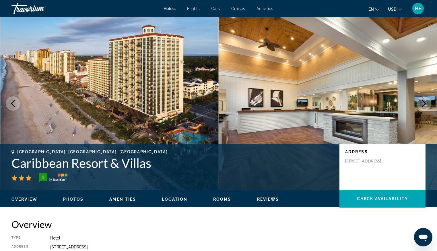
scroll to position [999, 0]
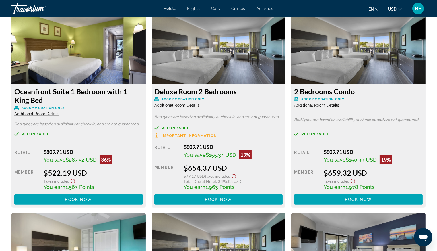
click at [188, 104] on span "Additional Room Details" at bounding box center [176, 105] width 45 height 5
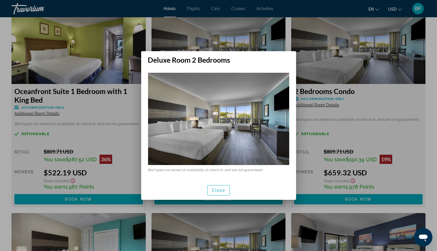
scroll to position [0, 0]
click at [221, 190] on span "Close" at bounding box center [219, 190] width 14 height 5
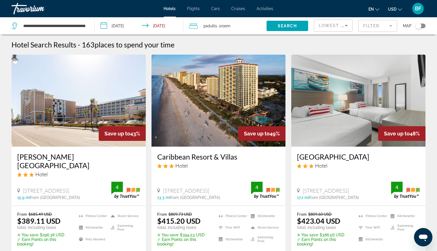
click at [221, 26] on span ", 1 Room rooms" at bounding box center [223, 26] width 13 height 8
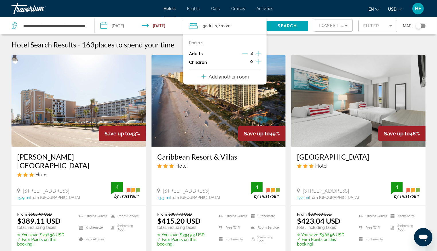
click at [260, 53] on icon "Increment adults" at bounding box center [258, 53] width 5 height 7
click at [292, 26] on span "Search" at bounding box center [288, 26] width 20 height 5
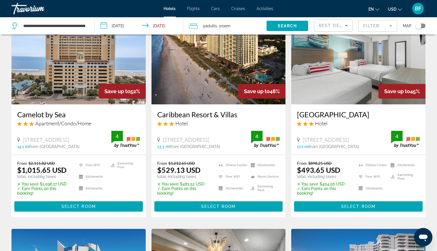
scroll to position [44, 0]
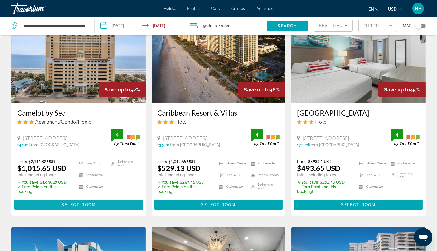
click at [72, 204] on span "Select Room" at bounding box center [78, 204] width 34 height 5
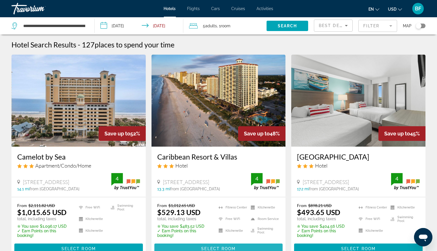
click at [222, 248] on span "Select Room" at bounding box center [218, 248] width 34 height 5
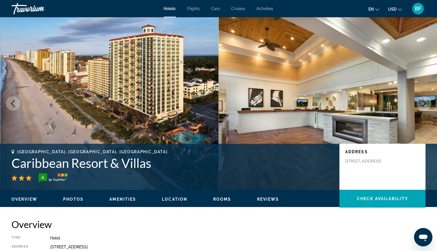
click at [29, 7] on div "Travorium" at bounding box center [39, 8] width 57 height 15
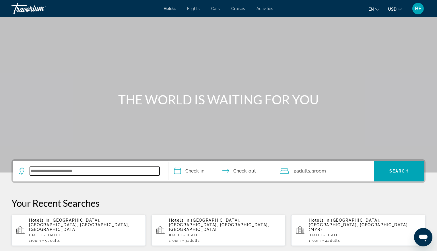
click at [88, 170] on input "Search widget" at bounding box center [95, 171] width 130 height 9
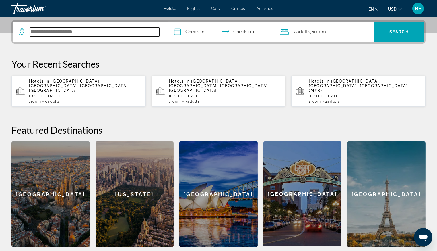
scroll to position [140, 0]
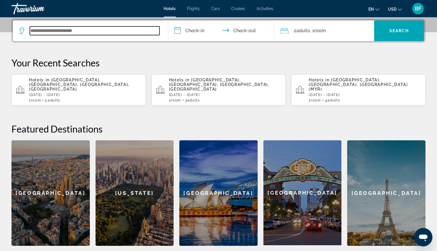
click at [95, 31] on input "Search widget" at bounding box center [95, 30] width 130 height 9
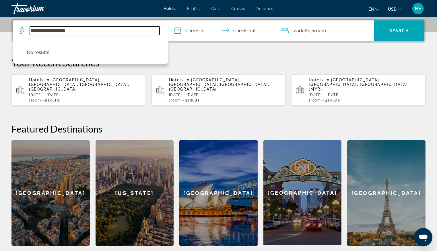
type input "**********"
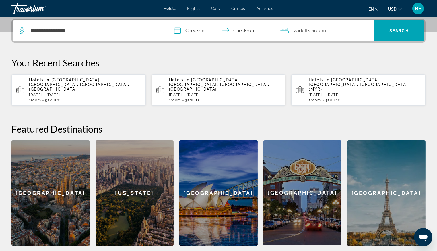
click at [197, 29] on input "**********" at bounding box center [223, 31] width 108 height 22
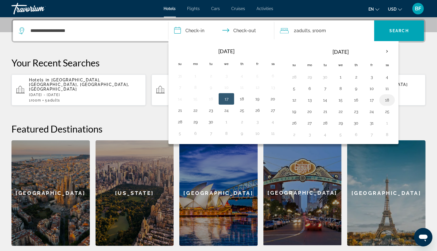
click at [384, 96] on button "18" at bounding box center [387, 100] width 9 height 8
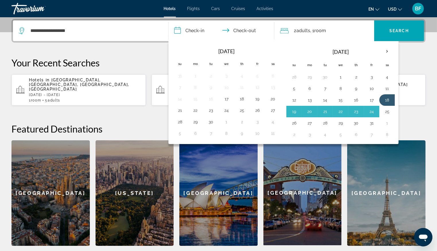
click at [387, 113] on button "25" at bounding box center [387, 111] width 9 height 8
type input "**********"
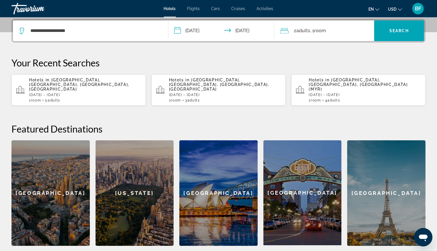
click at [292, 29] on div "2 Adult Adults , 1 Room rooms" at bounding box center [327, 31] width 94 height 8
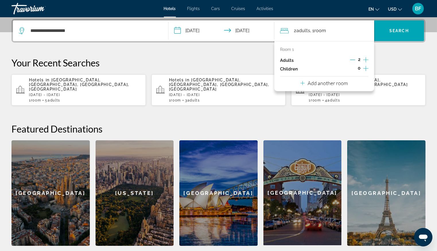
click at [366, 58] on icon "Increment adults" at bounding box center [365, 59] width 5 height 7
click at [365, 57] on icon "Increment adults" at bounding box center [365, 59] width 5 height 7
click at [402, 26] on span "Search widget" at bounding box center [399, 31] width 50 height 14
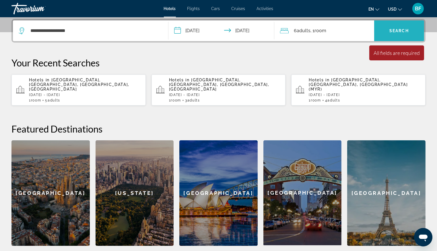
click at [398, 31] on span "Search" at bounding box center [400, 30] width 20 height 5
click at [191, 57] on p "Your Recent Searches" at bounding box center [218, 62] width 414 height 11
click at [401, 55] on div "All fields are required" at bounding box center [397, 53] width 46 height 6
click at [406, 29] on span "Search" at bounding box center [400, 30] width 20 height 5
click at [306, 28] on span "Adults" at bounding box center [304, 30] width 14 height 5
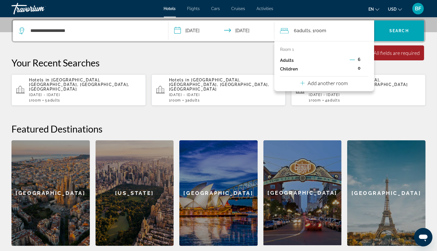
click at [232, 58] on p "Your Recent Searches" at bounding box center [218, 62] width 414 height 11
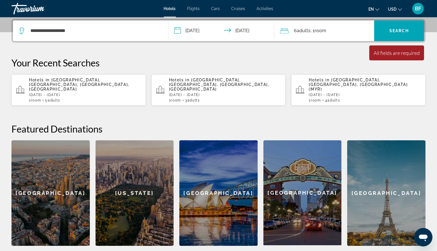
click at [72, 81] on span "[GEOGRAPHIC_DATA], [GEOGRAPHIC_DATA], [GEOGRAPHIC_DATA], [GEOGRAPHIC_DATA]" at bounding box center [79, 85] width 100 height 14
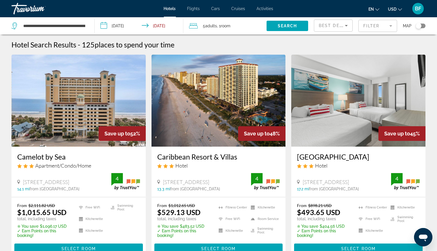
click at [346, 22] on icon "Sort by" at bounding box center [346, 25] width 7 height 7
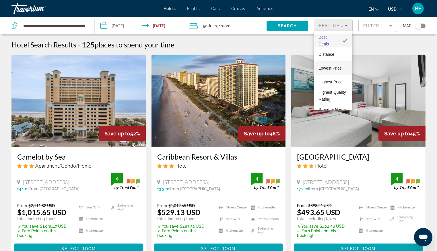
click at [328, 67] on span "Lowest Price" at bounding box center [330, 68] width 23 height 5
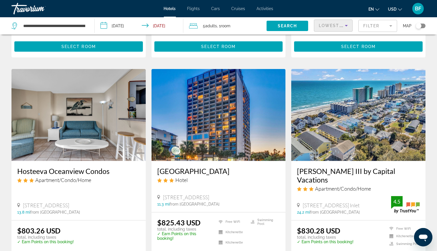
scroll to position [645, 0]
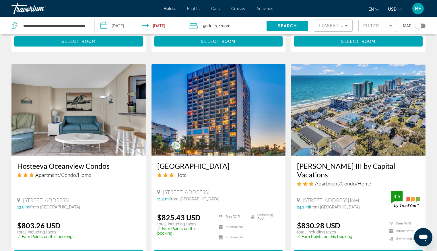
click at [80, 250] on span "Select Room" at bounding box center [78, 254] width 34 height 5
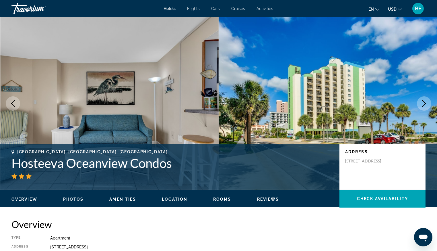
scroll to position [923, 0]
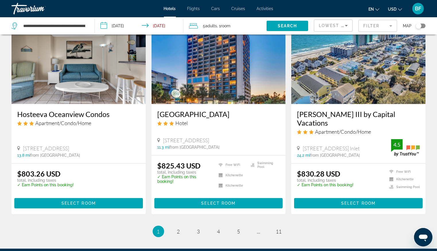
scroll to position [697, 0]
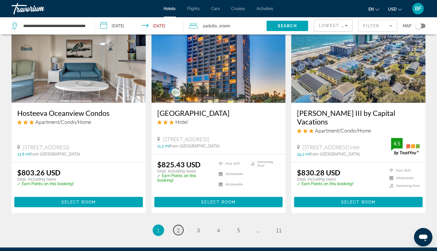
click at [176, 225] on link "page 2" at bounding box center [178, 230] width 10 height 10
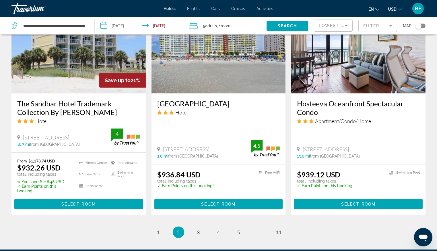
scroll to position [713, 0]
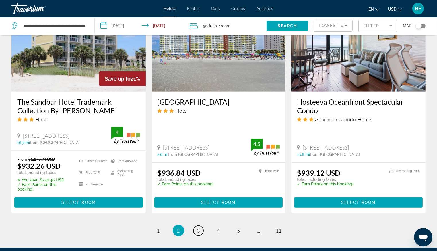
click at [199, 228] on span "3" at bounding box center [198, 230] width 3 height 6
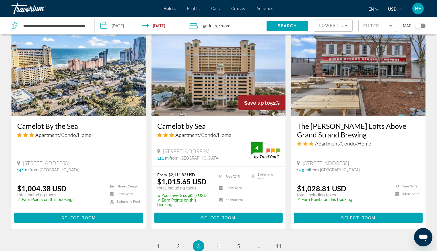
scroll to position [676, 0]
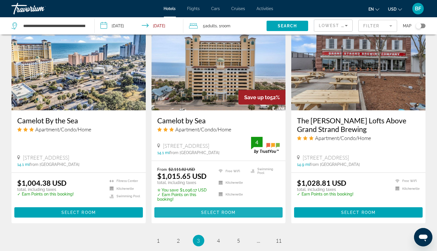
click at [252, 209] on span "Main content" at bounding box center [218, 212] width 129 height 14
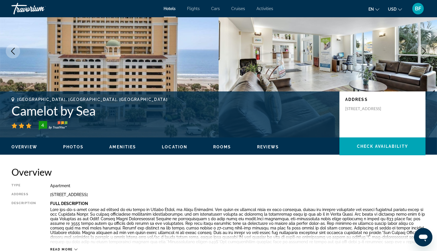
scroll to position [45, 0]
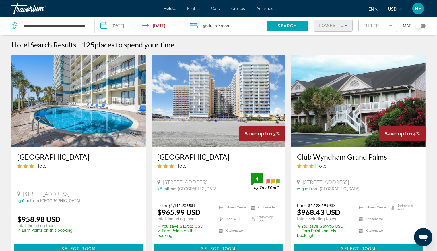
click at [333, 25] on span "Lowest Price" at bounding box center [337, 25] width 37 height 5
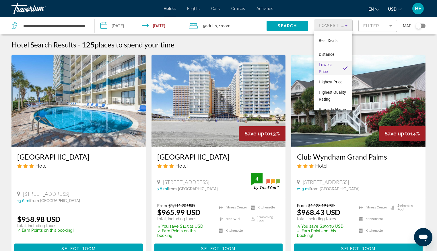
click at [330, 64] on span "Lowest Price" at bounding box center [325, 67] width 13 height 11
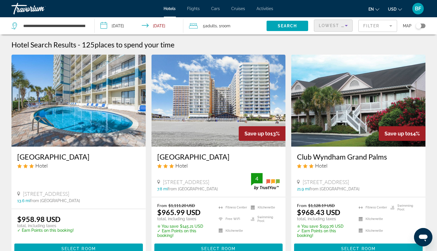
click at [333, 25] on span "Lowest Price" at bounding box center [337, 25] width 37 height 5
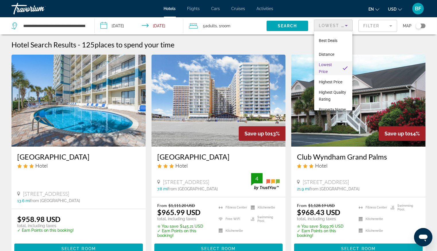
click at [324, 62] on span "Lowest Price" at bounding box center [325, 67] width 13 height 11
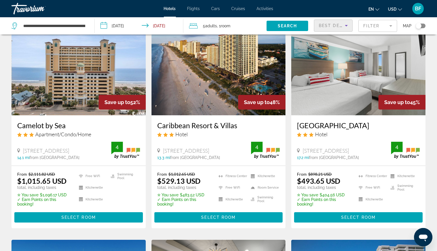
scroll to position [58, 0]
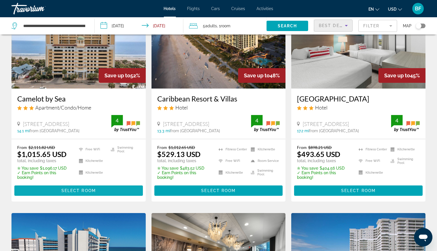
click at [78, 189] on span "Select Room" at bounding box center [78, 190] width 34 height 5
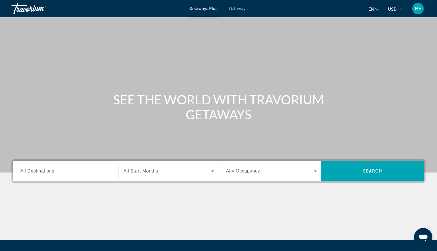
click at [237, 6] on span "Getaways" at bounding box center [238, 8] width 19 height 5
click at [47, 169] on span "All Destinations" at bounding box center [37, 170] width 34 height 5
click at [47, 169] on input "Destination All Destinations" at bounding box center [65, 171] width 91 height 7
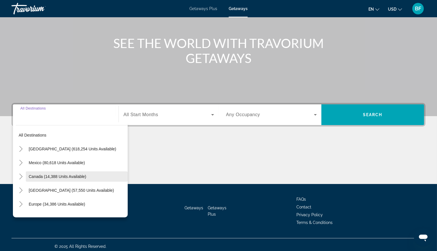
scroll to position [59, 0]
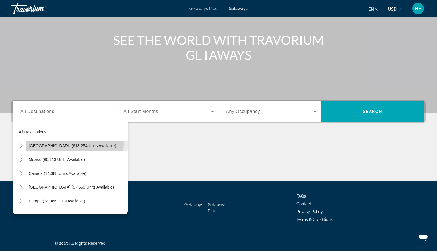
click at [61, 143] on span "[GEOGRAPHIC_DATA] (618,254 units available)" at bounding box center [73, 145] width 88 height 5
type input "**********"
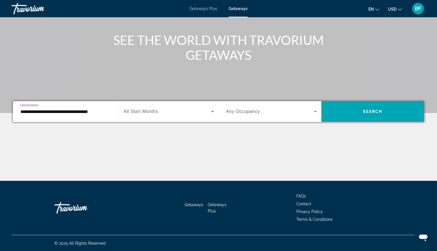
click at [141, 109] on span "All Start Months" at bounding box center [140, 111] width 35 height 5
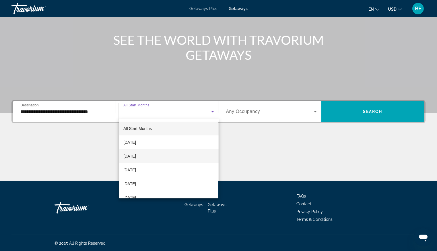
click at [136, 154] on span "October 2025" at bounding box center [129, 155] width 13 height 7
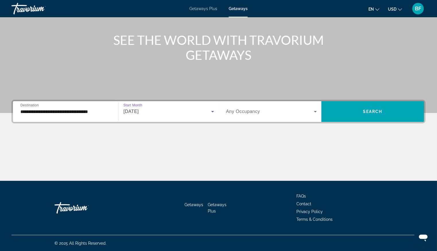
click at [261, 113] on span "Search widget" at bounding box center [270, 111] width 88 height 7
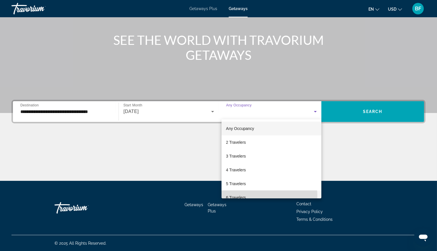
click at [236, 195] on span "6 Travelers" at bounding box center [236, 197] width 20 height 7
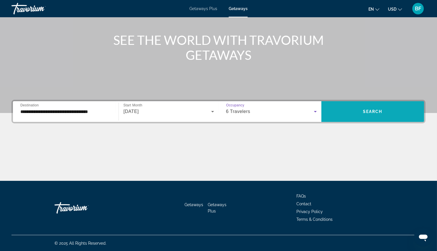
click at [377, 109] on button "Search" at bounding box center [373, 111] width 103 height 21
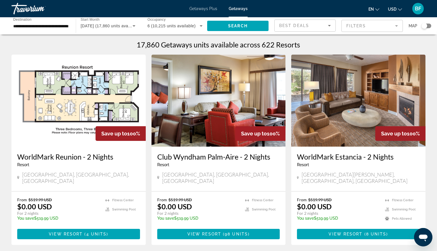
click at [427, 24] on div "Search widget" at bounding box center [425, 26] width 6 height 6
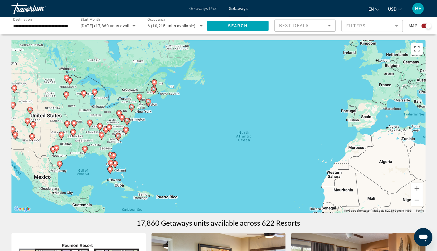
click at [129, 161] on div "To activate drag with keyboard, press Alt + Enter. Once in keyboard drag state,…" at bounding box center [218, 126] width 414 height 172
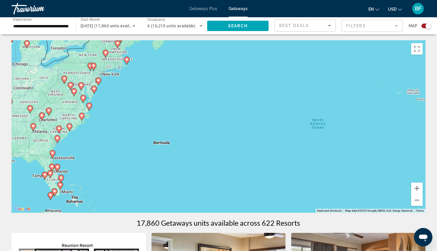
click at [69, 125] on image "Main content" at bounding box center [69, 125] width 3 height 3
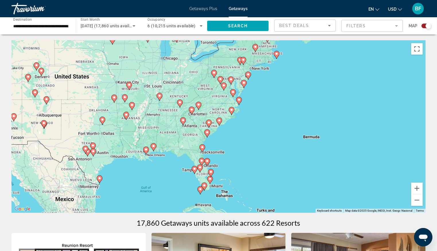
click at [220, 122] on icon "Main content" at bounding box center [218, 121] width 5 height 7
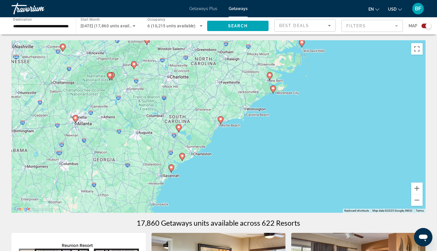
click at [221, 119] on image "Main content" at bounding box center [220, 118] width 3 height 3
type input "**********"
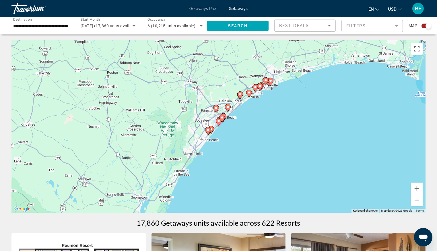
click at [271, 80] on image "Main content" at bounding box center [270, 80] width 3 height 3
click at [270, 81] on image "Main content" at bounding box center [270, 80] width 3 height 3
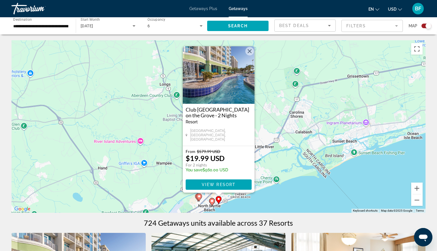
click at [308, 198] on div "To activate drag with keyboard, press Alt + Enter. Once in keyboard drag state,…" at bounding box center [218, 126] width 414 height 172
click at [212, 201] on image "Main content" at bounding box center [211, 200] width 3 height 3
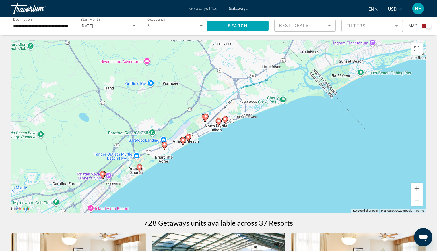
click at [219, 123] on icon "Main content" at bounding box center [218, 121] width 5 height 7
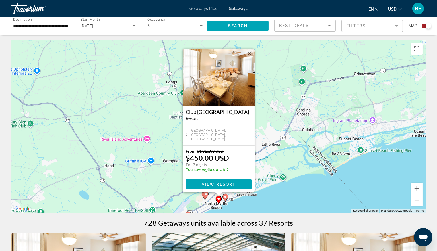
click at [303, 192] on div "To activate drag with keyboard, press Alt + Enter. Once in keyboard drag state,…" at bounding box center [218, 126] width 414 height 172
click at [250, 53] on button "Close" at bounding box center [249, 53] width 9 height 9
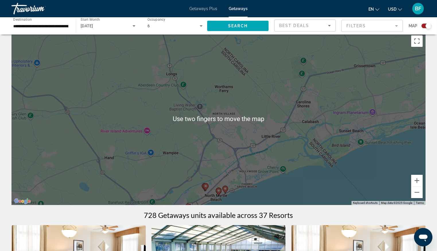
scroll to position [9, 0]
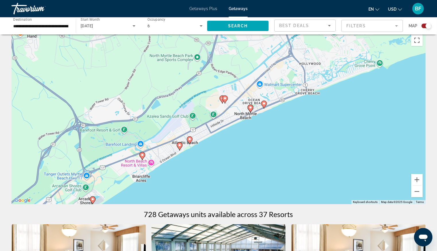
click at [190, 139] on image "Main content" at bounding box center [189, 138] width 3 height 3
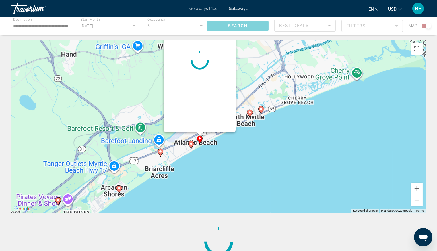
scroll to position [0, 0]
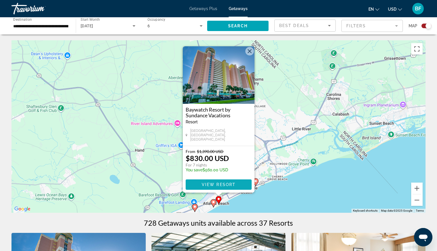
click at [223, 186] on button "View Resort" at bounding box center [219, 184] width 66 height 10
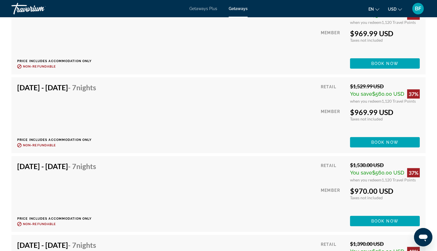
scroll to position [980, 0]
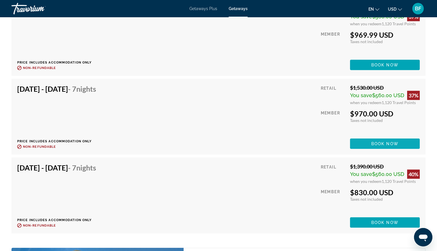
click at [373, 144] on span "Book now" at bounding box center [385, 143] width 27 height 5
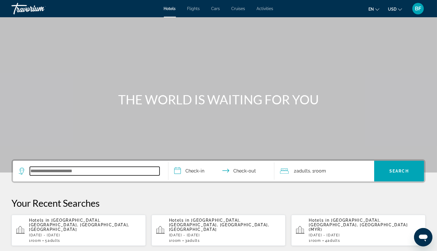
click at [56, 168] on input "Search widget" at bounding box center [95, 171] width 130 height 9
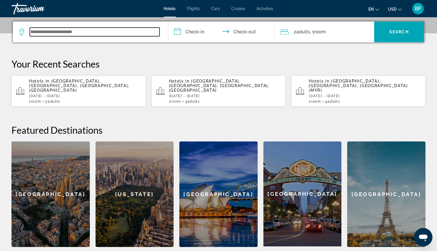
scroll to position [140, 0]
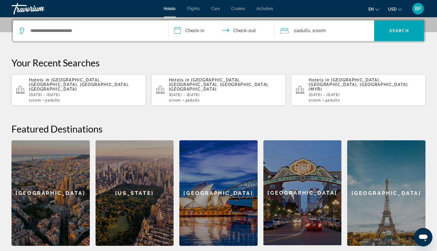
click at [70, 78] on span "[GEOGRAPHIC_DATA], [GEOGRAPHIC_DATA], [GEOGRAPHIC_DATA], [GEOGRAPHIC_DATA]" at bounding box center [79, 85] width 100 height 14
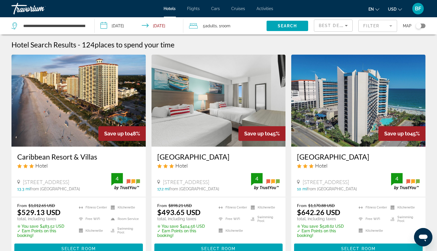
click at [228, 25] on span "Room" at bounding box center [226, 26] width 10 height 5
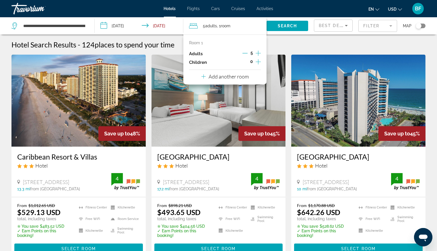
click at [258, 52] on icon "Increment adults" at bounding box center [258, 53] width 5 height 7
click at [291, 24] on span "Search" at bounding box center [288, 26] width 20 height 5
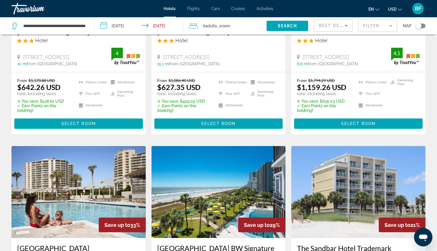
scroll to position [320, 0]
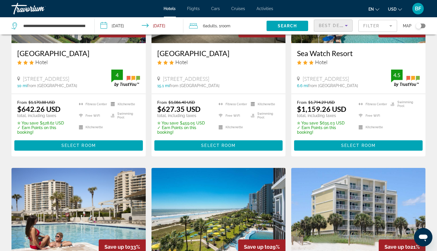
click at [332, 23] on div "Best Deals" at bounding box center [332, 25] width 26 height 7
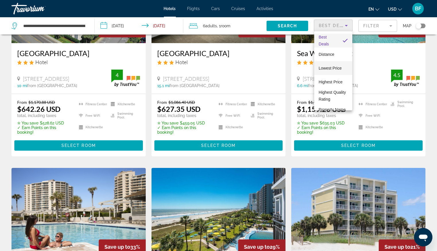
click at [330, 67] on span "Lowest Price" at bounding box center [330, 68] width 23 height 5
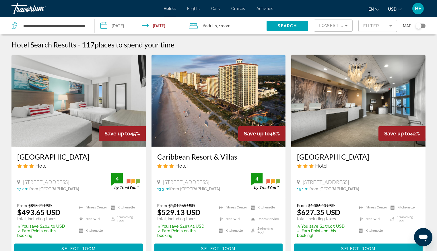
click at [343, 246] on span "Select Room" at bounding box center [358, 248] width 34 height 5
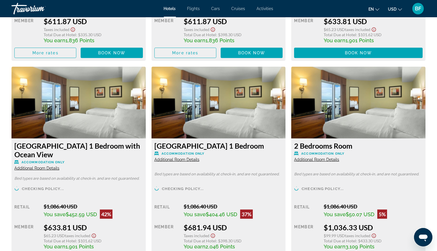
scroll to position [944, 0]
click at [308, 159] on span "Additional Room Details" at bounding box center [316, 159] width 45 height 5
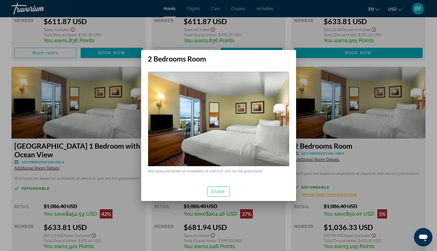
click at [377, 104] on div at bounding box center [218, 125] width 437 height 251
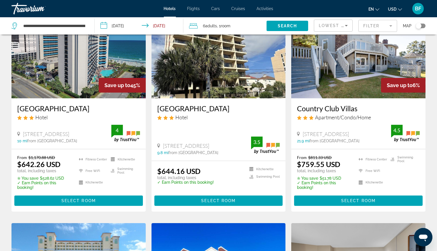
scroll to position [267, 0]
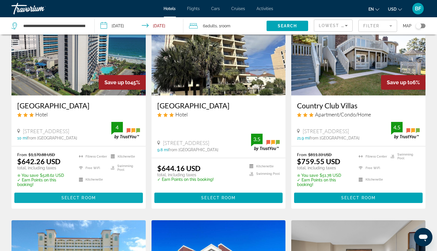
click at [74, 198] on span "Select Room" at bounding box center [78, 197] width 34 height 5
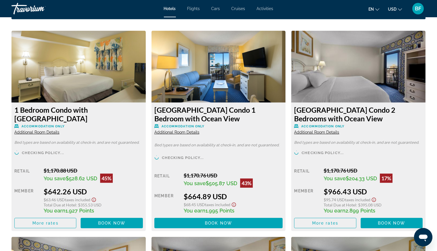
scroll to position [795, 0]
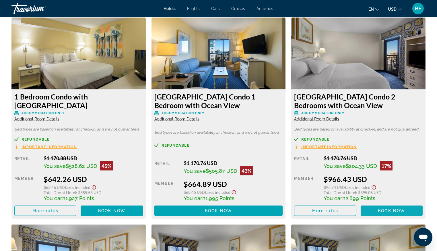
click at [386, 208] on span "Book now" at bounding box center [391, 210] width 27 height 5
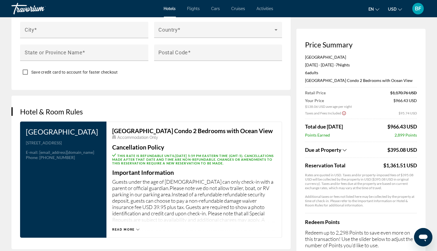
scroll to position [781, 0]
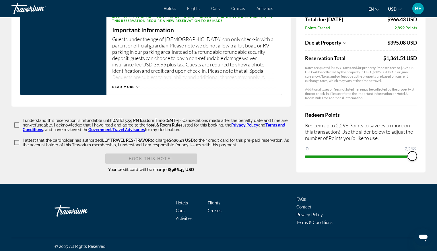
drag, startPoint x: 308, startPoint y: 153, endPoint x: 433, endPoint y: 162, distance: 125.8
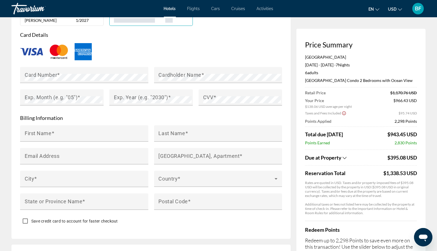
scroll to position [0, 0]
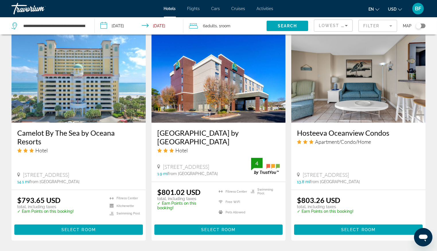
scroll to position [457, 0]
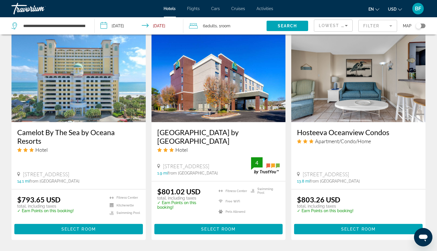
click at [96, 229] on span "Main content" at bounding box center [78, 229] width 129 height 14
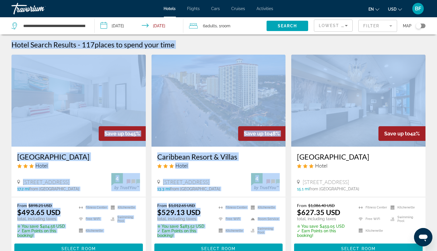
drag, startPoint x: 439, startPoint y: 47, endPoint x: 441, endPoint y: 79, distance: 32.8
click at [437, 79] on html "**********" at bounding box center [218, 125] width 437 height 251
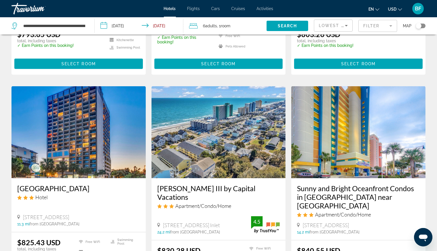
scroll to position [659, 0]
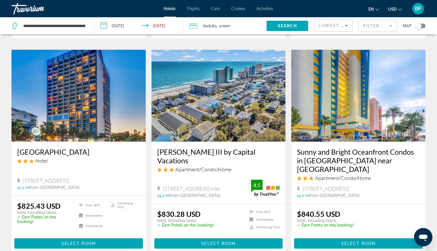
click at [332, 236] on span "Main content" at bounding box center [358, 243] width 129 height 14
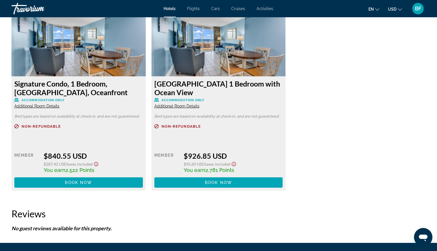
scroll to position [776, 0]
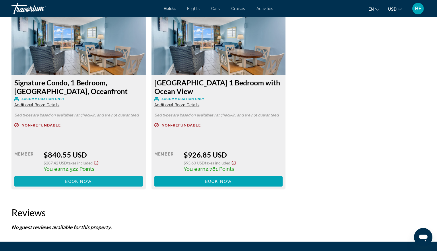
click at [78, 181] on span "Book now" at bounding box center [78, 181] width 27 height 5
